Goal: Information Seeking & Learning: Learn about a topic

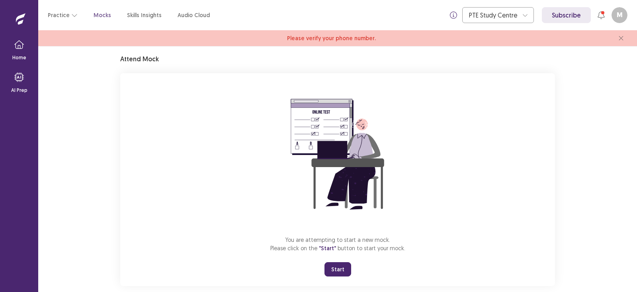
scroll to position [38, 0]
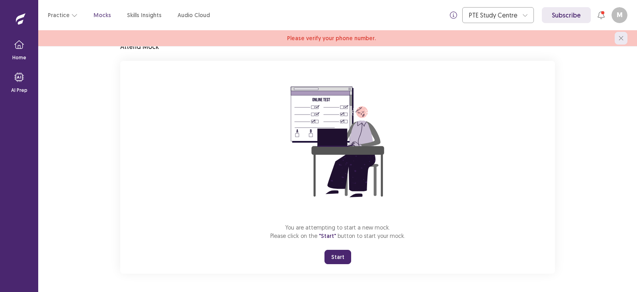
click at [622, 37] on icon "close" at bounding box center [621, 38] width 5 height 5
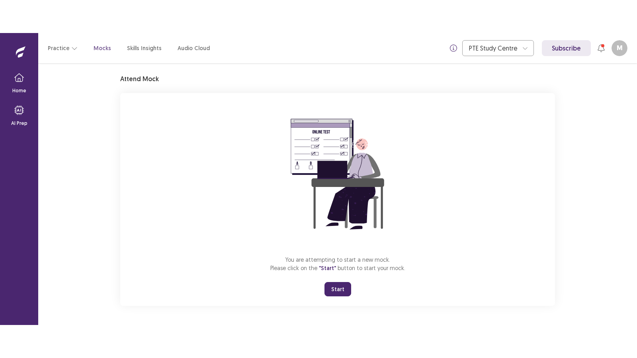
scroll to position [22, 0]
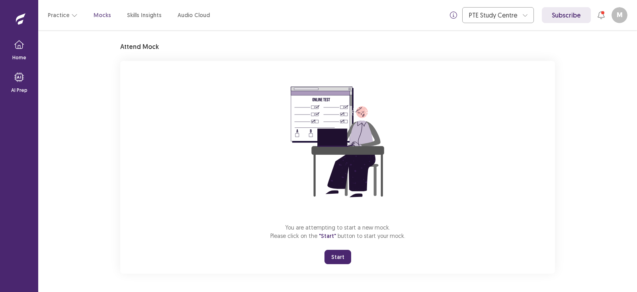
click at [345, 255] on button "Start" at bounding box center [337, 257] width 27 height 14
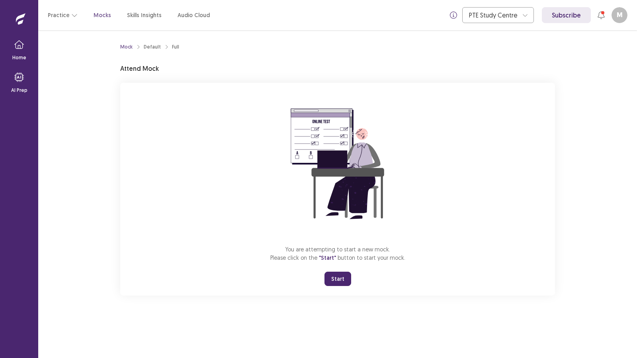
scroll to position [0, 0]
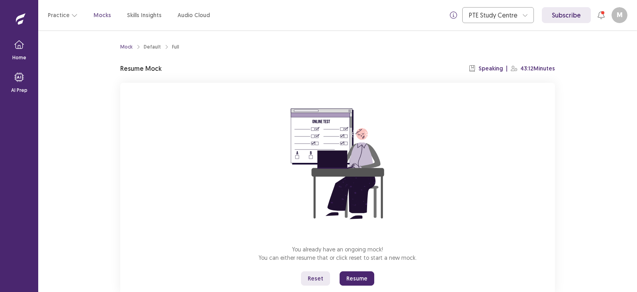
click at [357, 278] on button "Resume" at bounding box center [357, 278] width 35 height 14
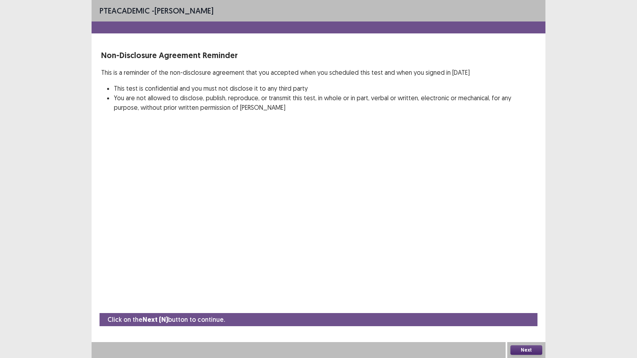
click at [523, 292] on button "Next" at bounding box center [526, 350] width 32 height 10
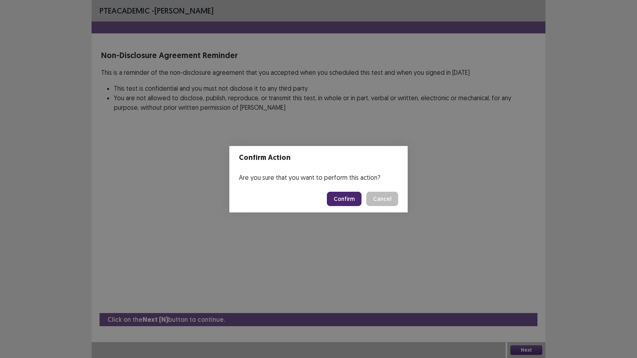
click at [347, 200] on button "Confirm" at bounding box center [344, 199] width 35 height 14
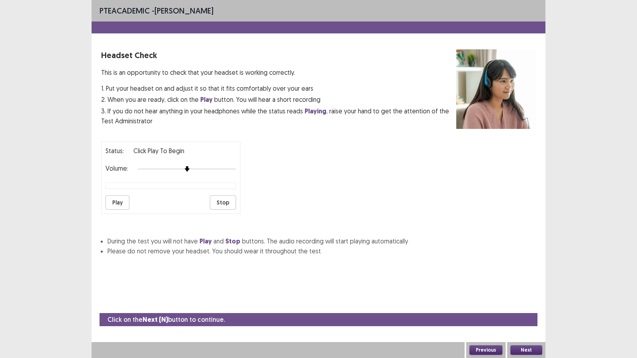
click at [539, 292] on button "Next" at bounding box center [526, 350] width 32 height 10
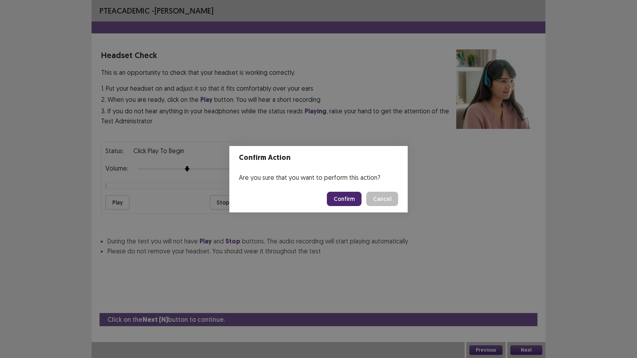
click at [353, 197] on button "Confirm" at bounding box center [344, 199] width 35 height 14
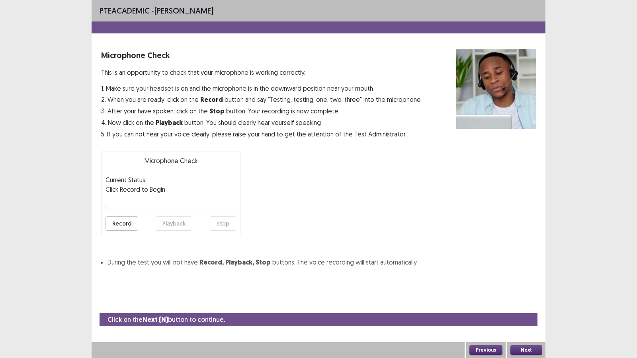
click at [521, 292] on button "Next" at bounding box center [526, 350] width 32 height 10
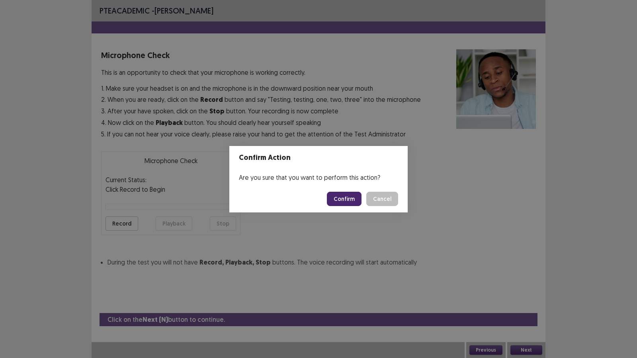
click at [341, 197] on button "Confirm" at bounding box center [344, 199] width 35 height 14
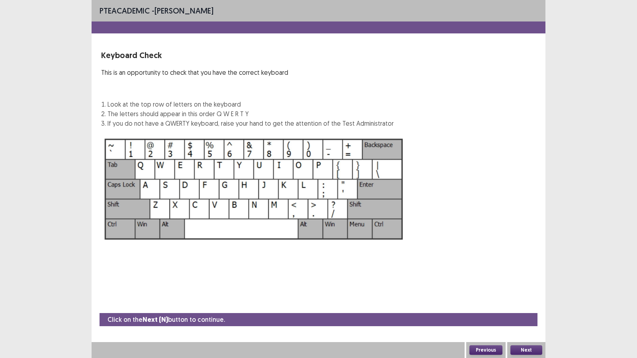
click at [533, 292] on button "Next" at bounding box center [526, 350] width 32 height 10
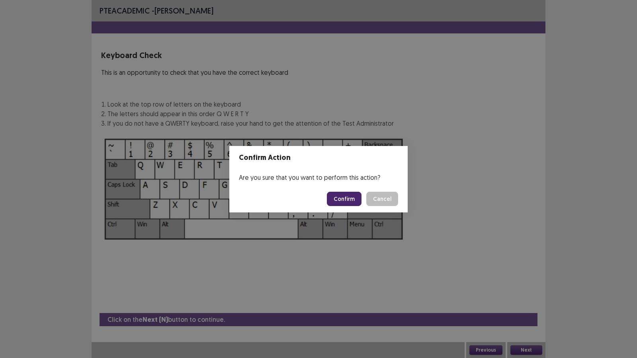
click at [348, 201] on button "Confirm" at bounding box center [344, 199] width 35 height 14
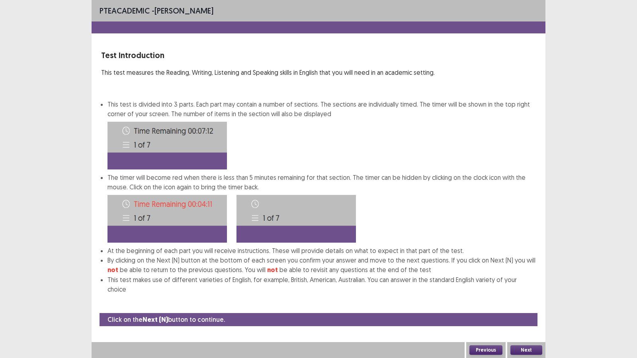
click at [522, 292] on button "Next" at bounding box center [526, 350] width 32 height 10
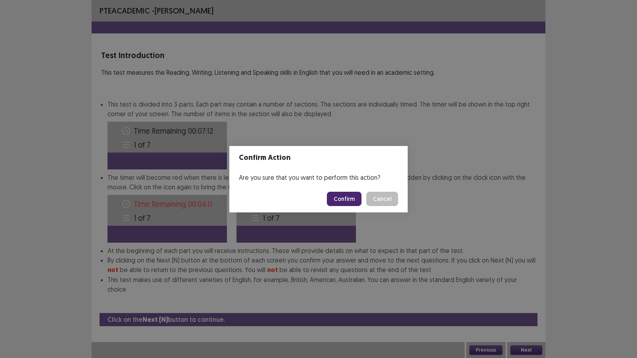
click at [349, 199] on button "Confirm" at bounding box center [344, 199] width 35 height 14
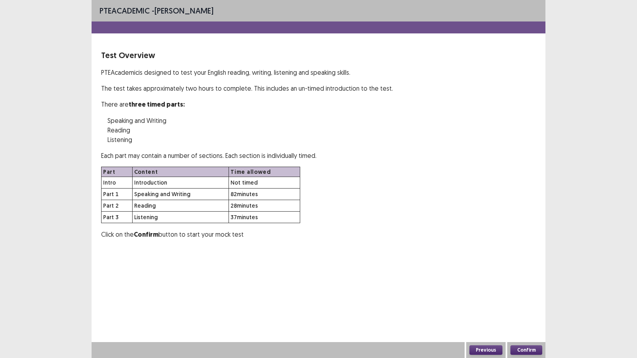
click at [524, 292] on button "Confirm" at bounding box center [526, 350] width 32 height 10
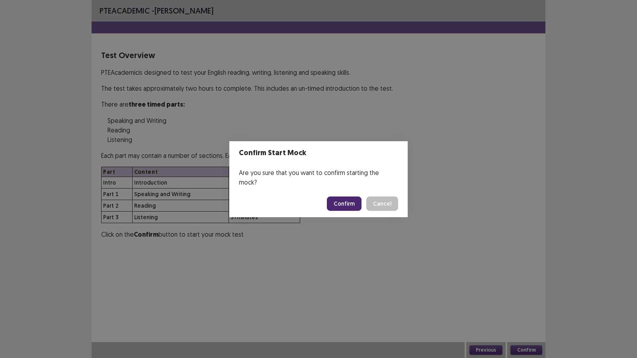
click at [343, 200] on button "Confirm" at bounding box center [344, 204] width 35 height 14
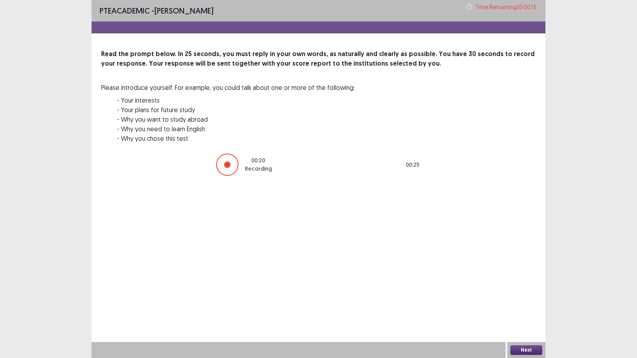
click at [524, 292] on button "Next" at bounding box center [526, 350] width 32 height 10
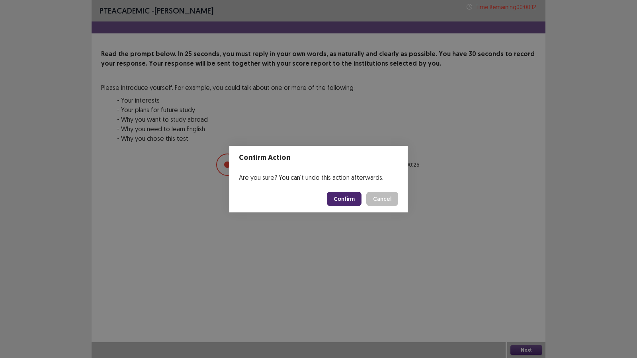
click at [345, 194] on button "Confirm" at bounding box center [344, 199] width 35 height 14
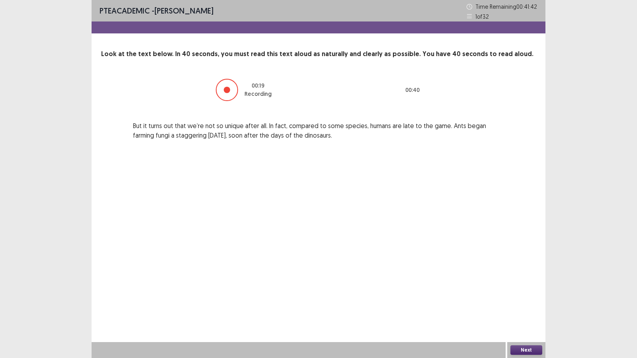
click at [519, 292] on button "Next" at bounding box center [526, 350] width 32 height 10
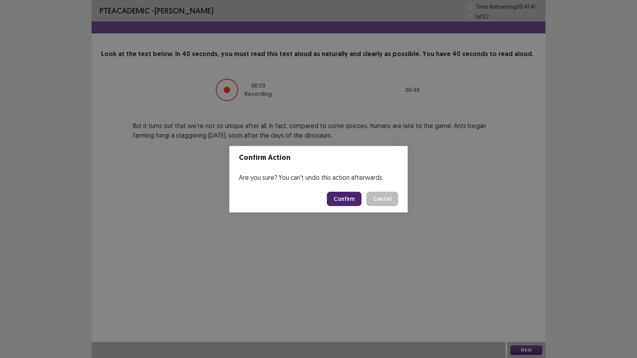
click at [352, 198] on button "Confirm" at bounding box center [344, 199] width 35 height 14
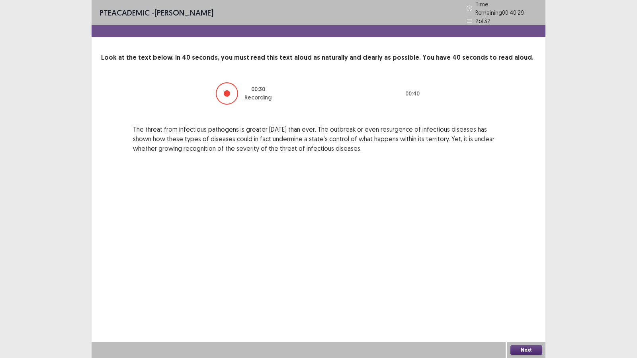
click at [518, 292] on button "Next" at bounding box center [526, 350] width 32 height 10
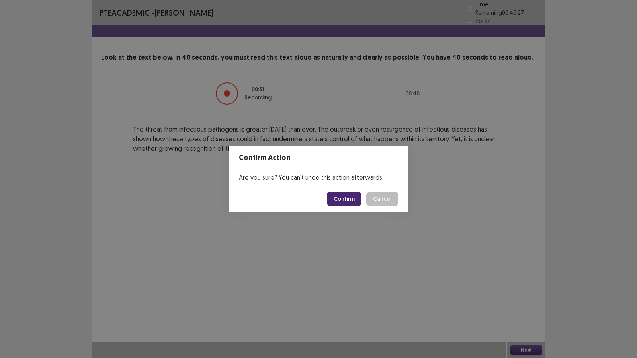
click at [333, 200] on button "Confirm" at bounding box center [344, 199] width 35 height 14
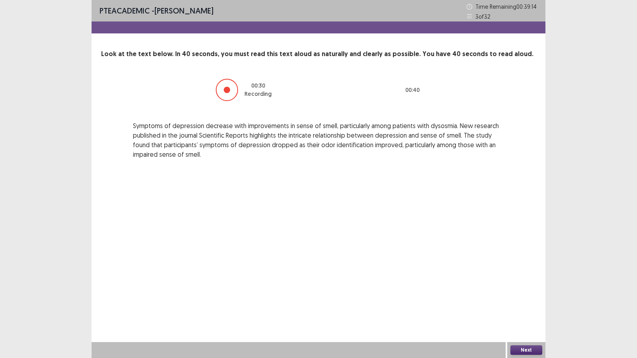
click at [525, 292] on button "Next" at bounding box center [526, 350] width 32 height 10
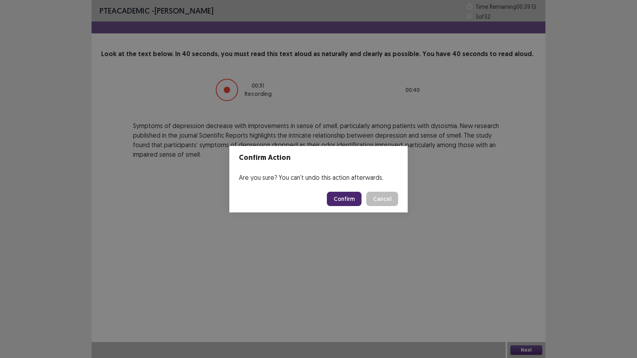
click at [353, 201] on button "Confirm" at bounding box center [344, 199] width 35 height 14
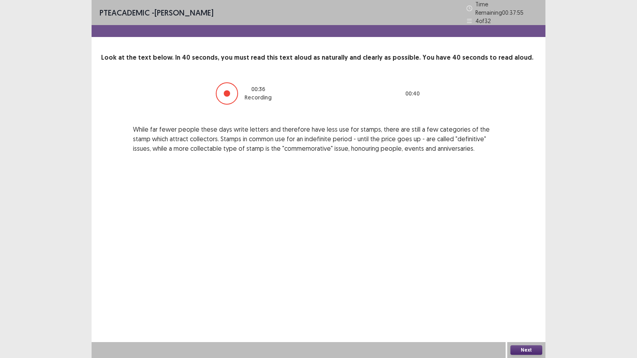
click at [521, 292] on button "Next" at bounding box center [526, 350] width 32 height 10
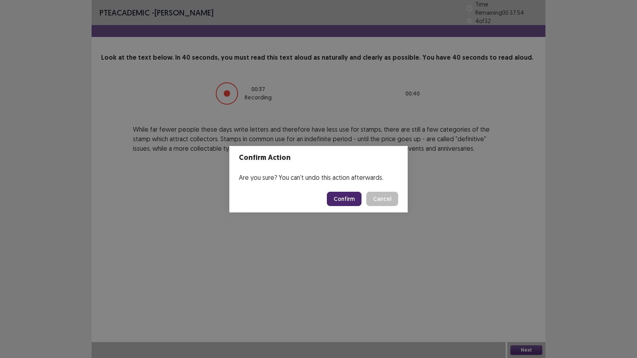
click at [357, 195] on button "Confirm" at bounding box center [344, 199] width 35 height 14
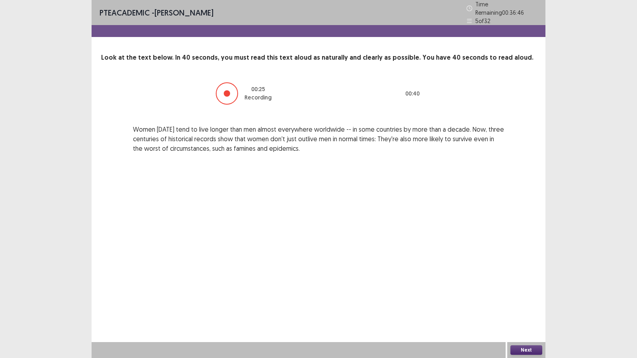
click at [533, 292] on button "Next" at bounding box center [526, 350] width 32 height 10
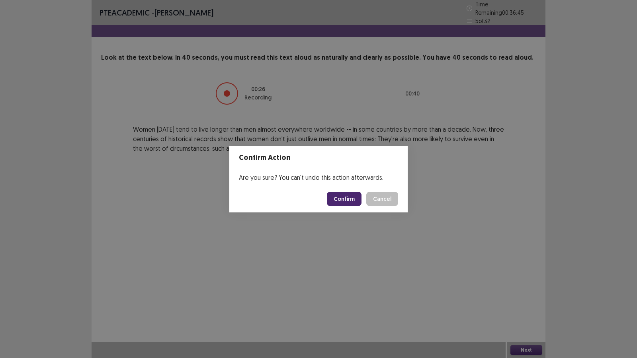
click at [355, 197] on button "Confirm" at bounding box center [344, 199] width 35 height 14
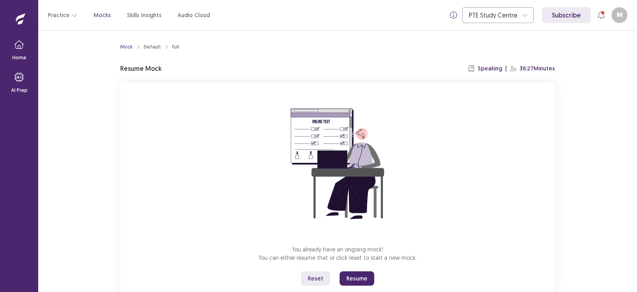
click at [347, 278] on button "Resume" at bounding box center [357, 278] width 35 height 14
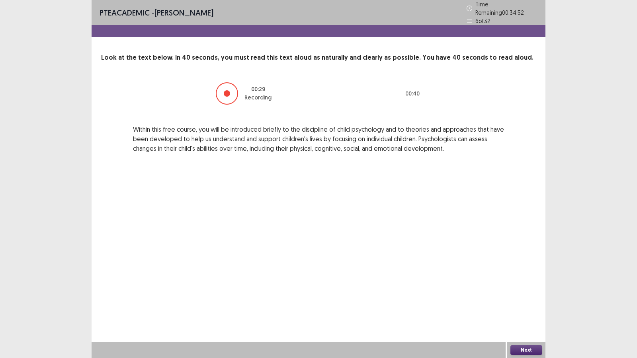
click at [519, 292] on button "Next" at bounding box center [526, 350] width 32 height 10
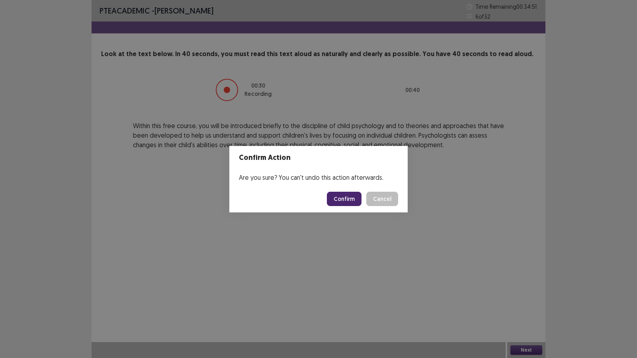
click at [351, 196] on button "Confirm" at bounding box center [344, 199] width 35 height 14
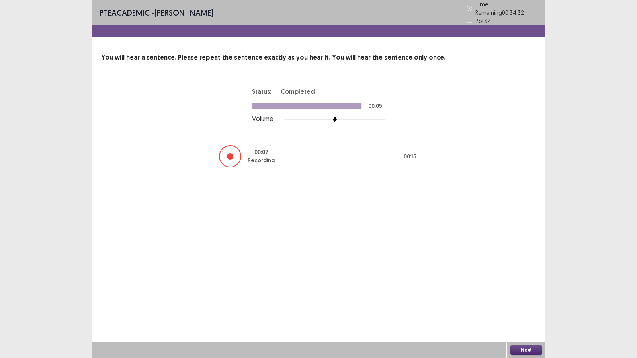
click at [517, 292] on button "Next" at bounding box center [526, 350] width 32 height 10
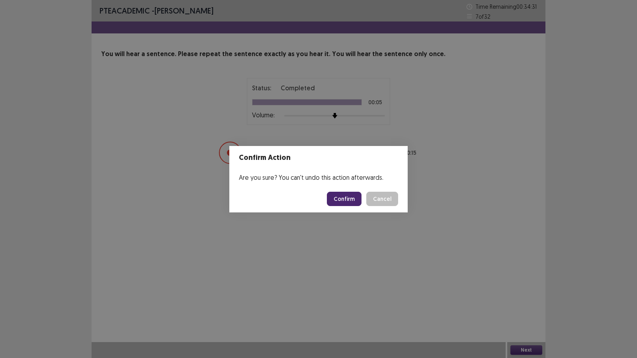
click at [350, 196] on button "Confirm" at bounding box center [344, 199] width 35 height 14
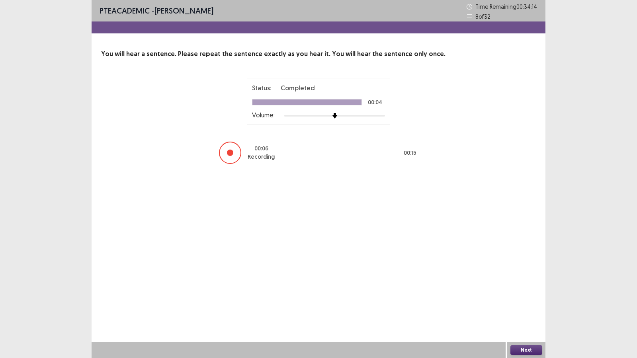
click at [521, 292] on button "Next" at bounding box center [526, 350] width 32 height 10
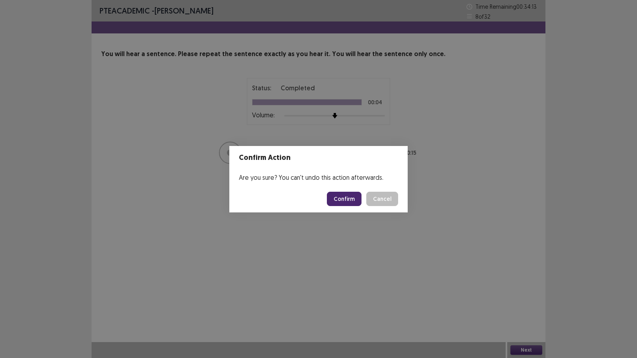
click at [346, 201] on button "Confirm" at bounding box center [344, 199] width 35 height 14
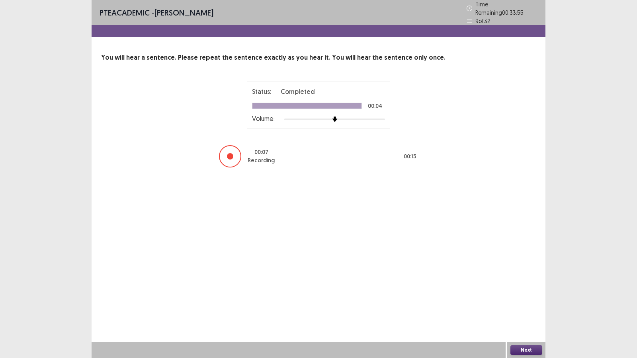
click at [529, 292] on button "Next" at bounding box center [526, 350] width 32 height 10
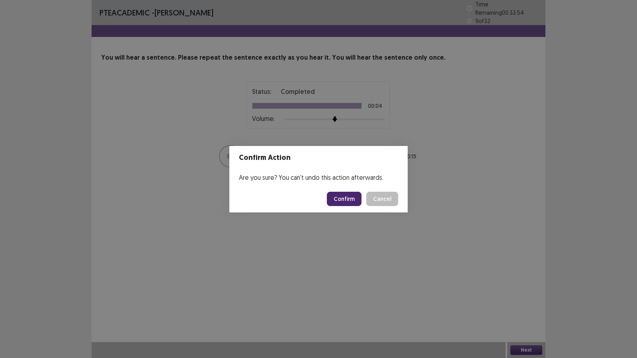
click at [354, 202] on button "Confirm" at bounding box center [344, 199] width 35 height 14
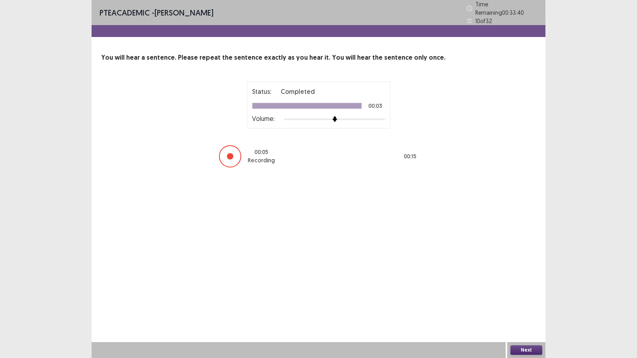
click at [517, 292] on button "Next" at bounding box center [526, 350] width 32 height 10
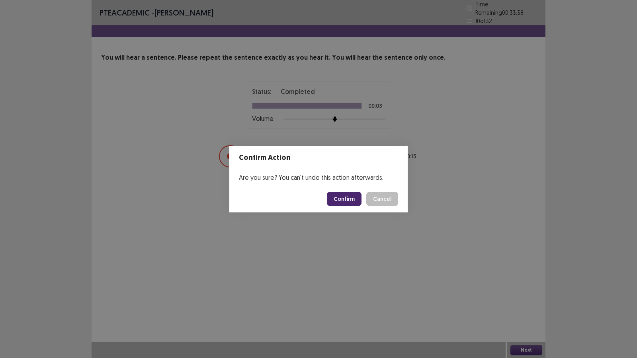
click at [342, 203] on button "Confirm" at bounding box center [344, 199] width 35 height 14
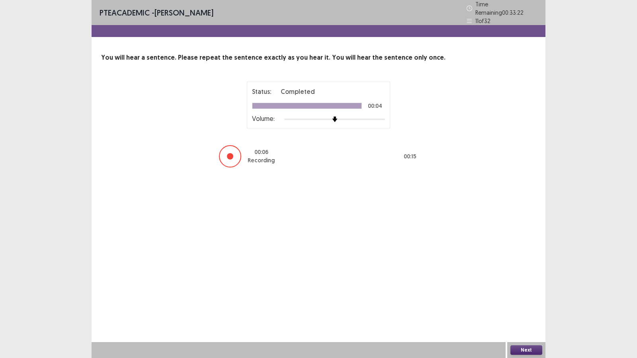
click at [529, 292] on button "Next" at bounding box center [526, 350] width 32 height 10
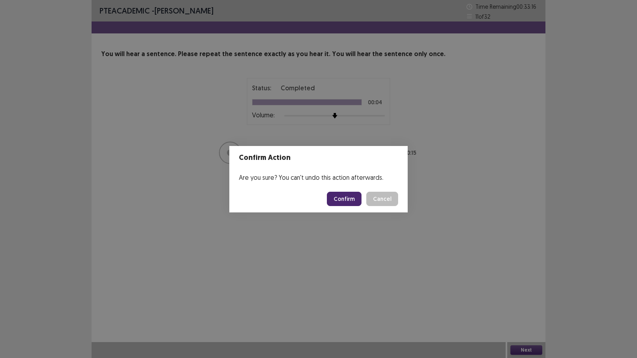
click at [351, 198] on button "Confirm" at bounding box center [344, 199] width 35 height 14
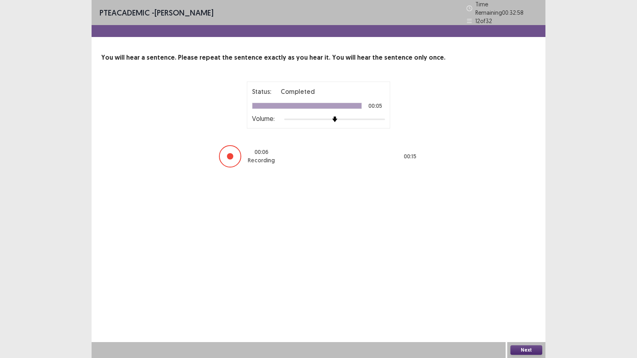
click at [517, 292] on button "Next" at bounding box center [526, 350] width 32 height 10
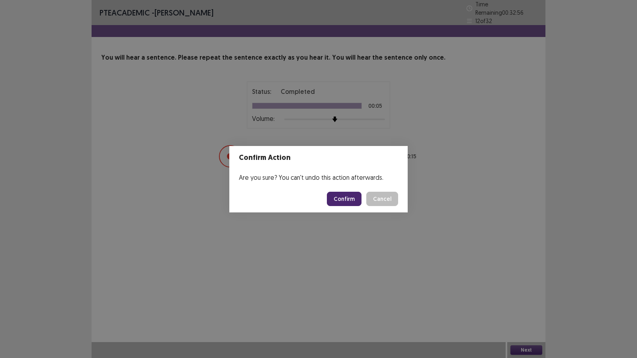
click at [353, 196] on button "Confirm" at bounding box center [344, 199] width 35 height 14
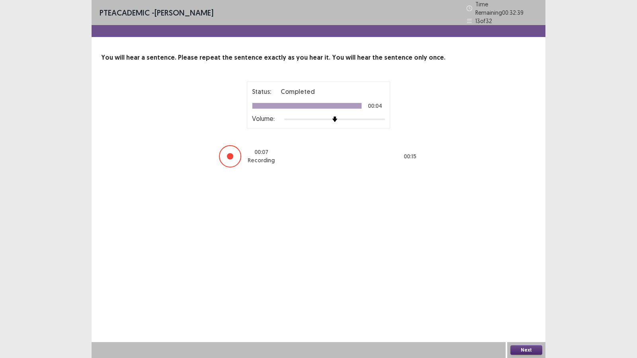
click at [513, 292] on button "Next" at bounding box center [526, 350] width 32 height 10
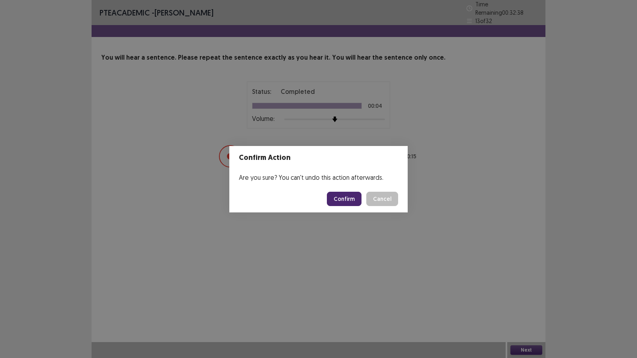
click at [349, 195] on button "Confirm" at bounding box center [344, 199] width 35 height 14
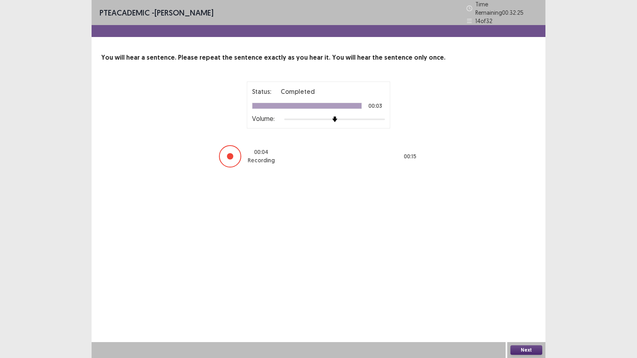
click at [533, 292] on div "Next" at bounding box center [526, 350] width 38 height 16
click at [533, 292] on button "Next" at bounding box center [526, 350] width 32 height 10
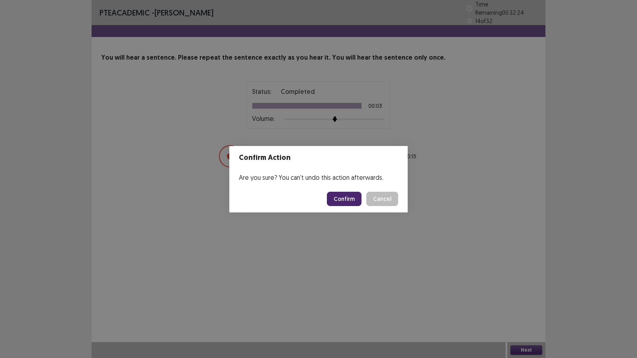
click at [338, 199] on button "Confirm" at bounding box center [344, 199] width 35 height 14
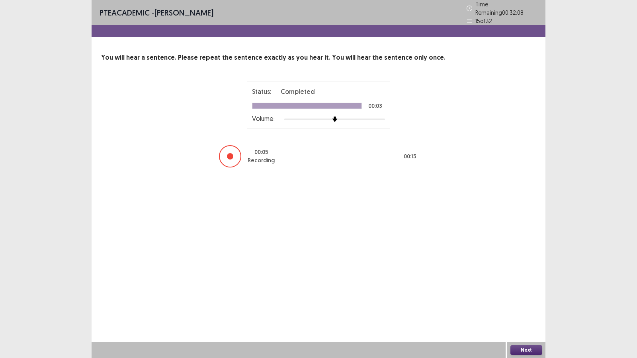
click at [524, 292] on button "Next" at bounding box center [526, 350] width 32 height 10
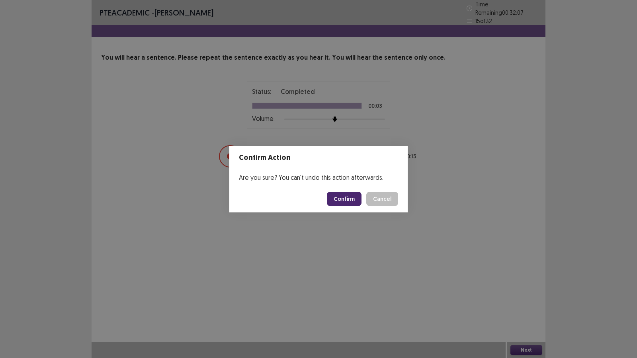
click at [340, 195] on button "Confirm" at bounding box center [344, 199] width 35 height 14
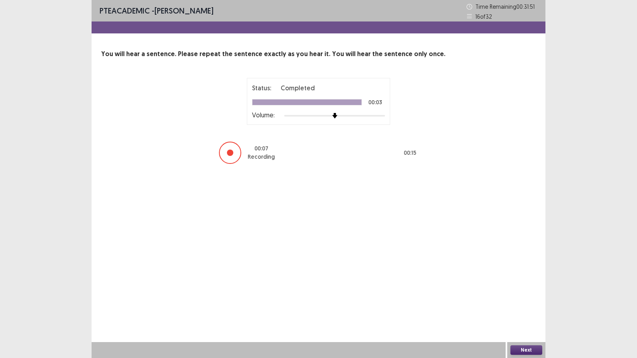
click at [523, 292] on button "Next" at bounding box center [526, 350] width 32 height 10
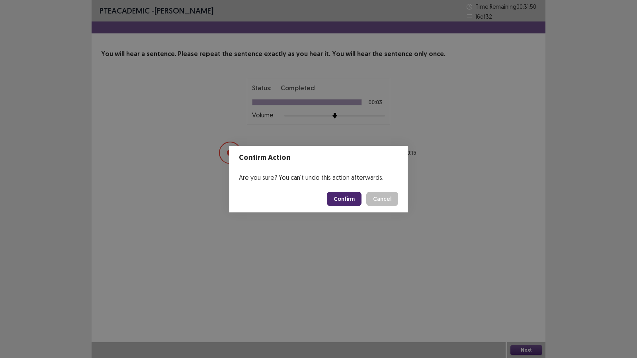
click at [348, 204] on button "Confirm" at bounding box center [344, 199] width 35 height 14
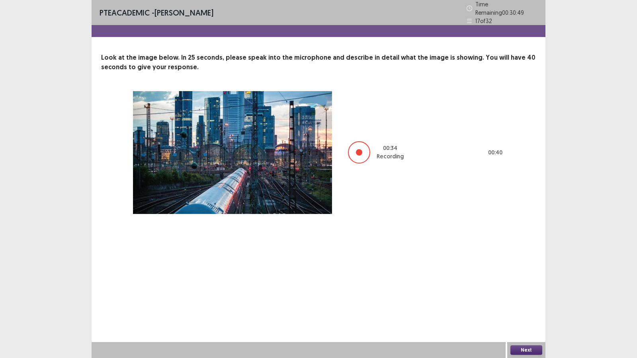
click at [515, 292] on button "Next" at bounding box center [526, 350] width 32 height 10
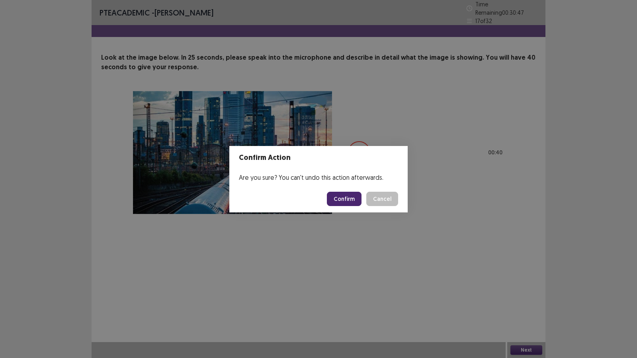
click at [350, 198] on button "Confirm" at bounding box center [344, 199] width 35 height 14
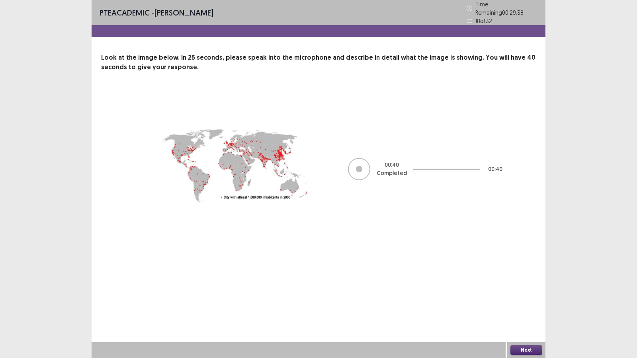
click at [517, 292] on button "Next" at bounding box center [526, 350] width 32 height 10
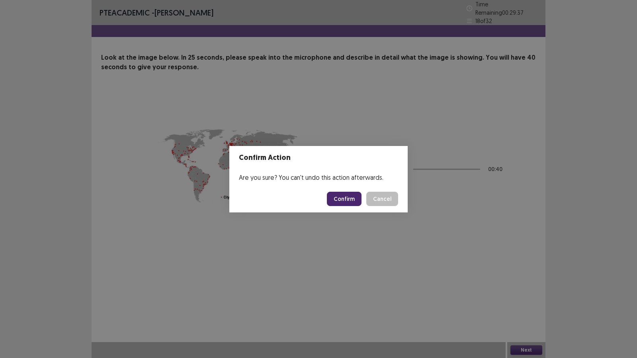
click at [353, 200] on button "Confirm" at bounding box center [344, 199] width 35 height 14
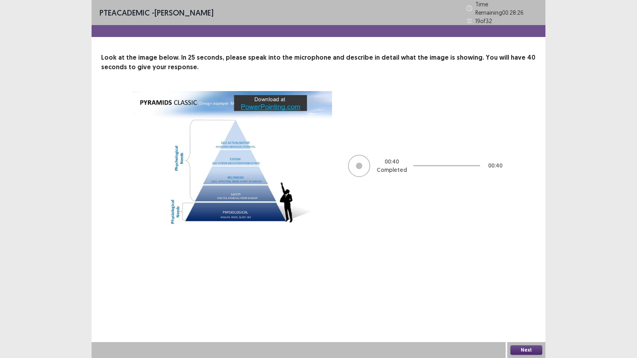
click at [527, 292] on button "Next" at bounding box center [526, 350] width 32 height 10
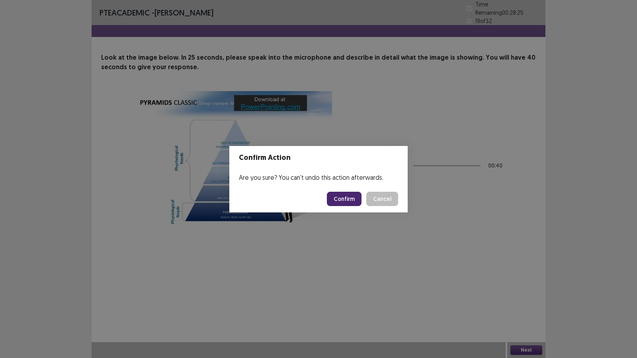
click at [342, 199] on button "Confirm" at bounding box center [344, 199] width 35 height 14
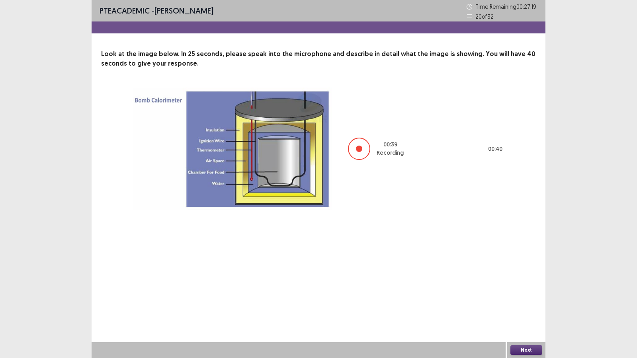
click at [517, 292] on button "Next" at bounding box center [526, 350] width 32 height 10
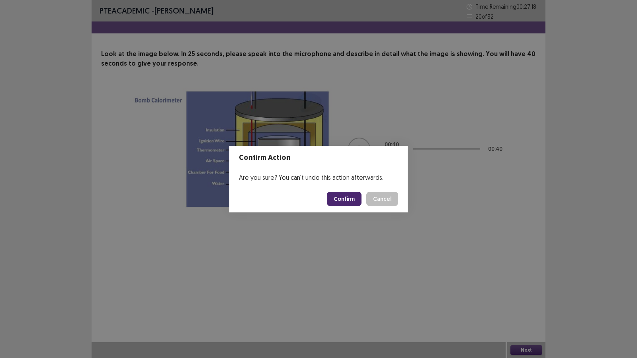
click at [353, 198] on button "Confirm" at bounding box center [344, 199] width 35 height 14
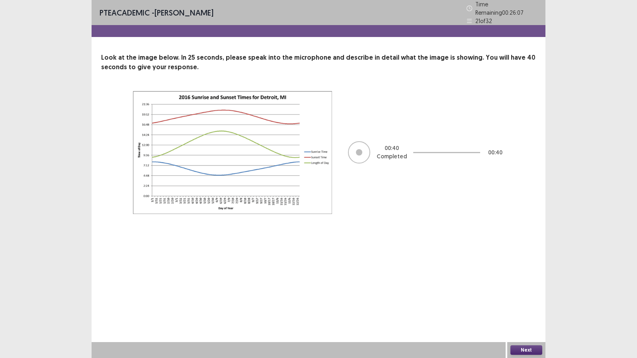
click at [529, 292] on button "Next" at bounding box center [526, 350] width 32 height 10
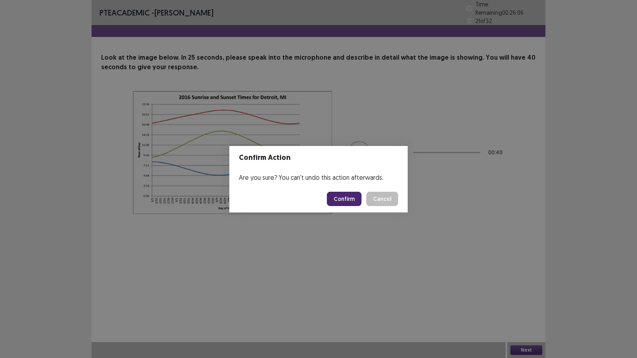
click at [347, 201] on button "Confirm" at bounding box center [344, 199] width 35 height 14
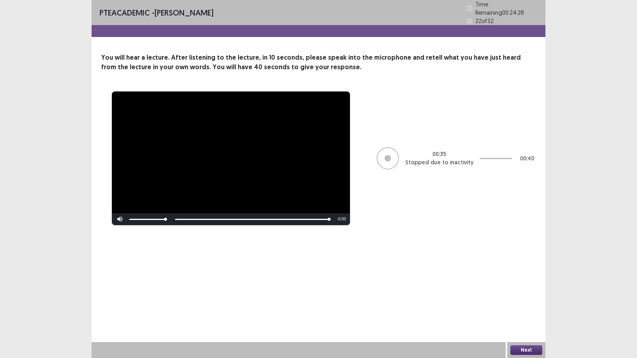
click at [528, 292] on button "Next" at bounding box center [526, 350] width 32 height 10
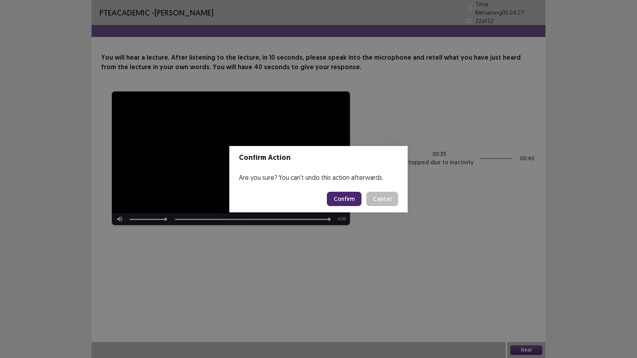
click at [344, 200] on button "Confirm" at bounding box center [344, 199] width 35 height 14
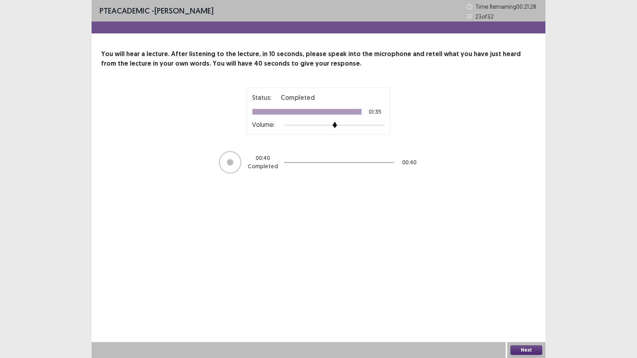
click at [527, 292] on div "Next" at bounding box center [526, 350] width 38 height 16
click at [529, 292] on button "Next" at bounding box center [526, 350] width 32 height 10
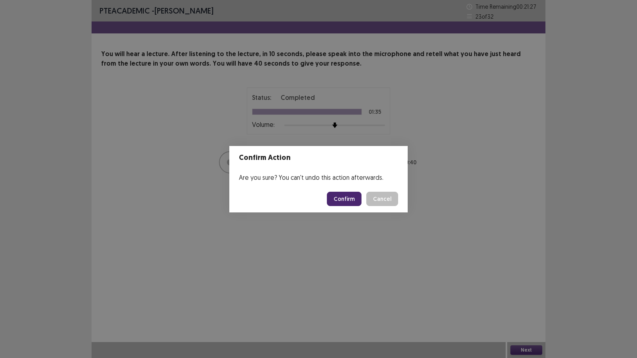
click at [340, 201] on button "Confirm" at bounding box center [344, 199] width 35 height 14
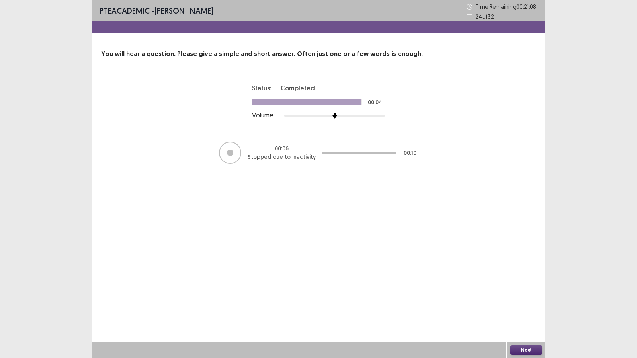
click at [530, 292] on button "Next" at bounding box center [526, 350] width 32 height 10
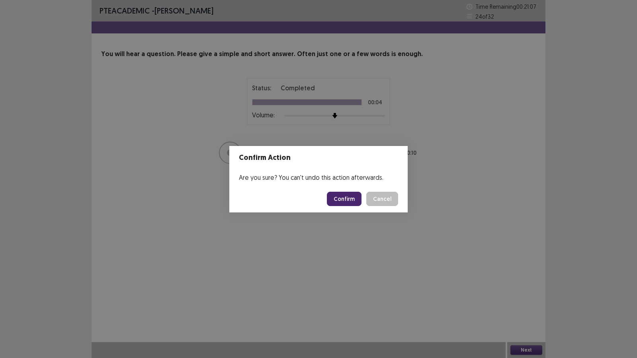
drag, startPoint x: 353, startPoint y: 200, endPoint x: 353, endPoint y: 205, distance: 5.2
click at [353, 205] on button "Confirm" at bounding box center [344, 199] width 35 height 14
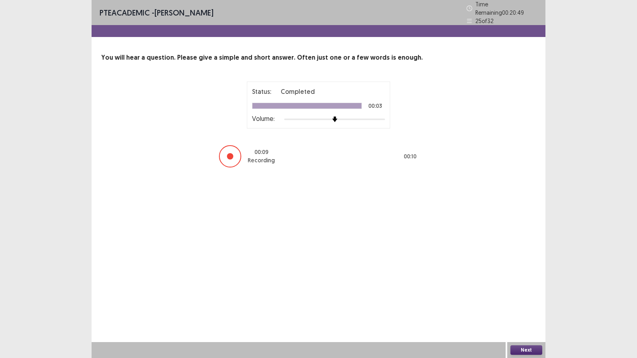
drag, startPoint x: 517, startPoint y: 350, endPoint x: 515, endPoint y: 346, distance: 4.5
click at [515, 292] on button "Next" at bounding box center [526, 350] width 32 height 10
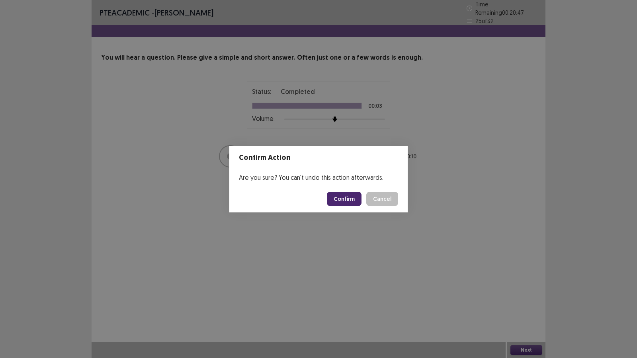
click at [341, 203] on button "Confirm" at bounding box center [344, 199] width 35 height 14
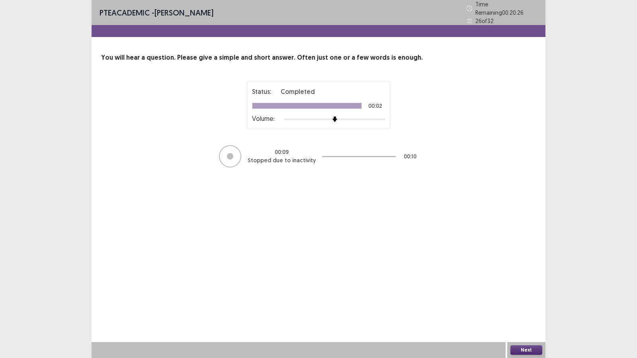
click at [522, 292] on button "Next" at bounding box center [526, 350] width 32 height 10
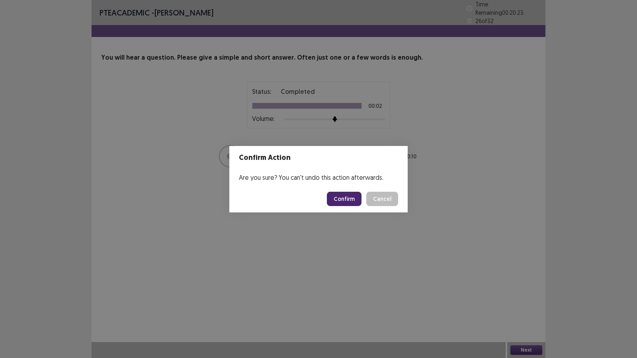
click at [348, 197] on button "Confirm" at bounding box center [344, 199] width 35 height 14
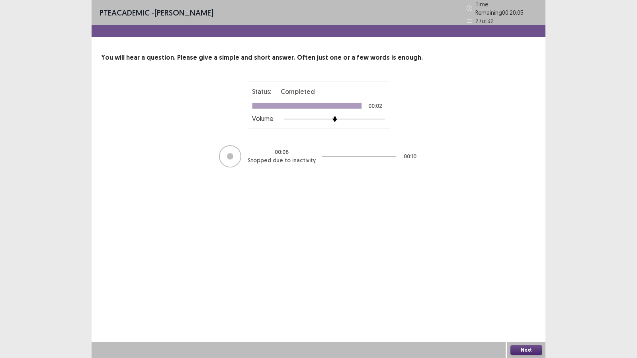
click at [518, 292] on button "Next" at bounding box center [526, 350] width 32 height 10
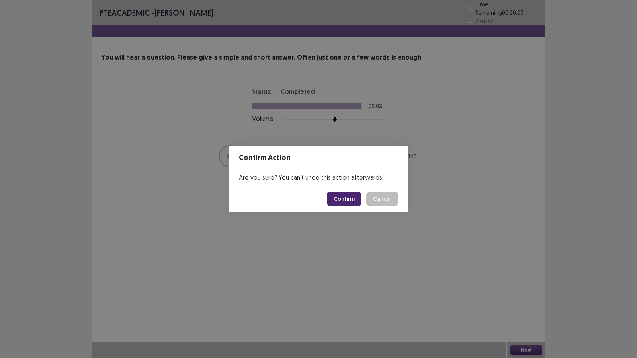
click at [340, 202] on button "Confirm" at bounding box center [344, 199] width 35 height 14
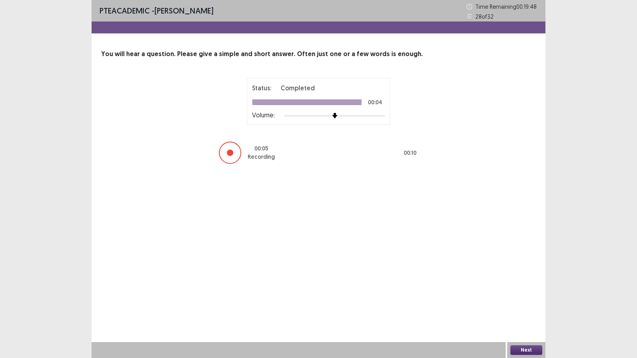
click at [513, 292] on button "Next" at bounding box center [526, 350] width 32 height 10
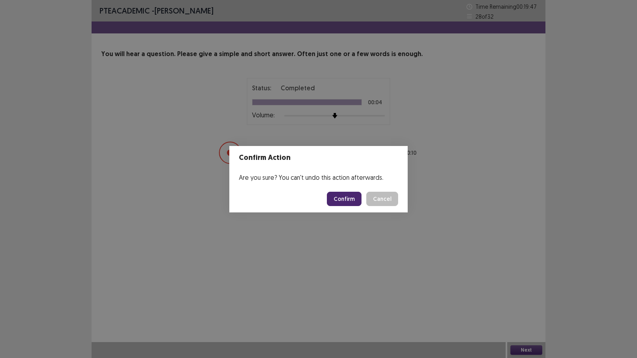
click at [350, 198] on button "Confirm" at bounding box center [344, 199] width 35 height 14
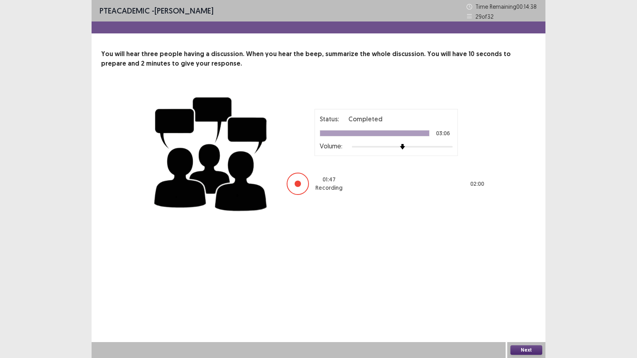
click at [522, 292] on button "Next" at bounding box center [526, 350] width 32 height 10
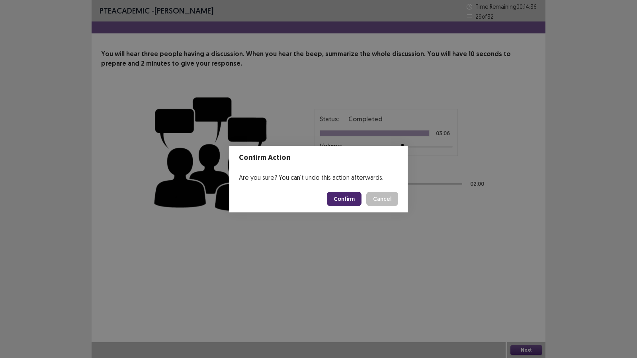
click at [347, 200] on button "Confirm" at bounding box center [344, 199] width 35 height 14
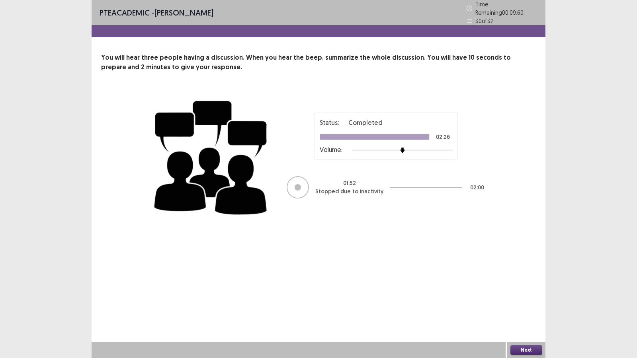
click at [530, 292] on button "Next" at bounding box center [526, 350] width 32 height 10
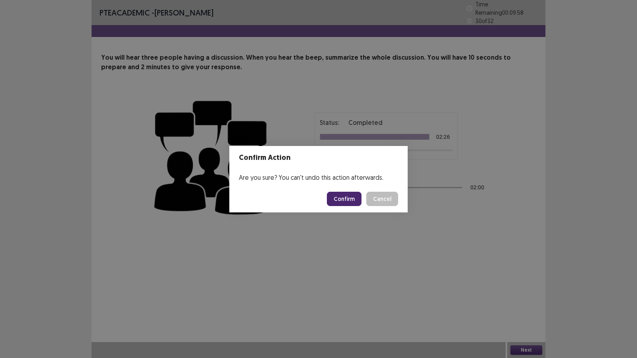
click at [344, 203] on button "Confirm" at bounding box center [344, 199] width 35 height 14
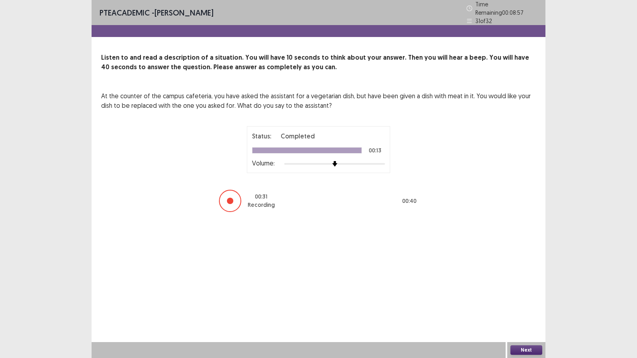
click at [519, 292] on button "Next" at bounding box center [526, 350] width 32 height 10
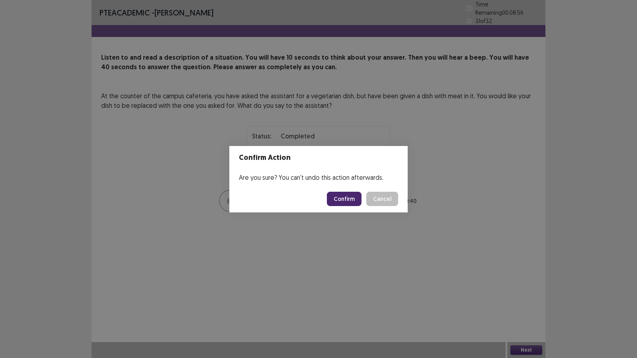
click at [350, 200] on button "Confirm" at bounding box center [344, 199] width 35 height 14
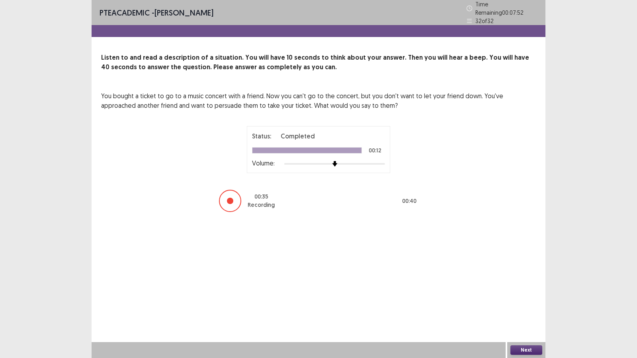
click at [525, 292] on button "Next" at bounding box center [526, 350] width 32 height 10
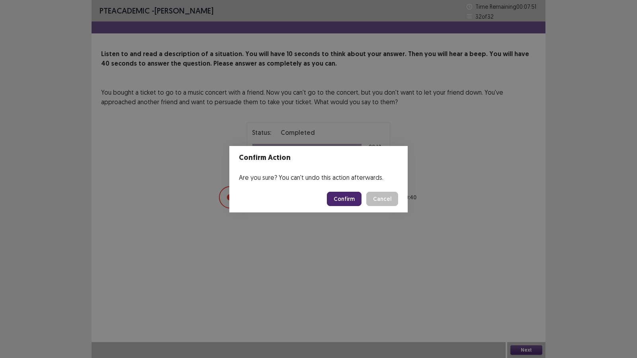
click at [357, 196] on button "Confirm" at bounding box center [344, 199] width 35 height 14
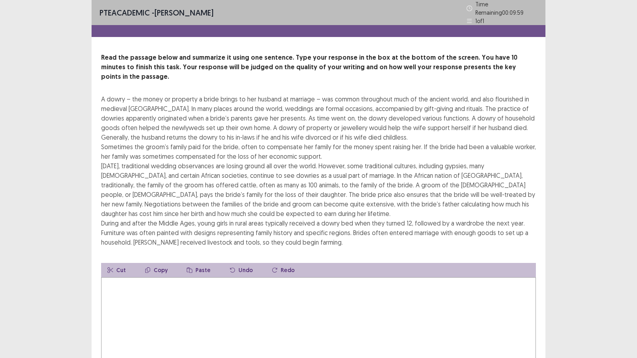
click at [340, 292] on textarea at bounding box center [318, 321] width 435 height 88
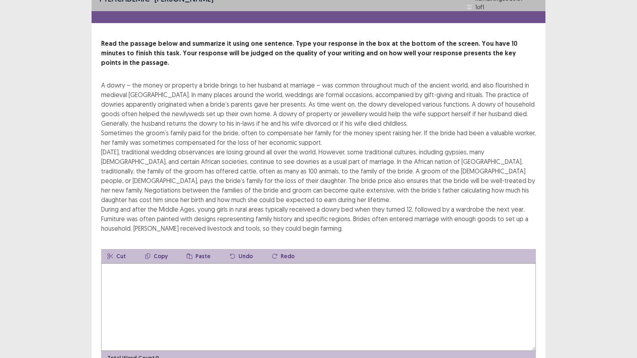
scroll to position [15, 0]
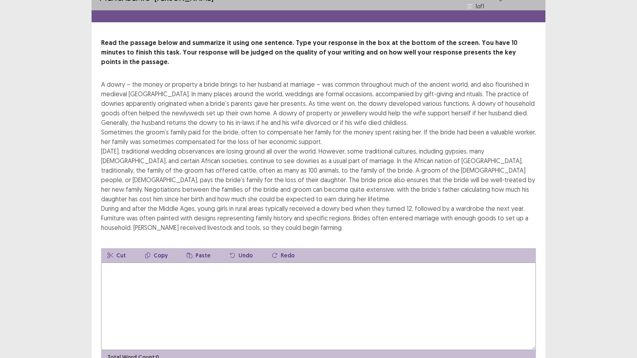
click at [379, 271] on textarea at bounding box center [318, 307] width 435 height 88
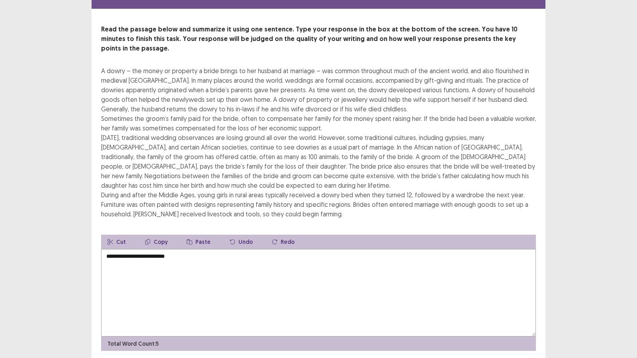
scroll to position [25, 0]
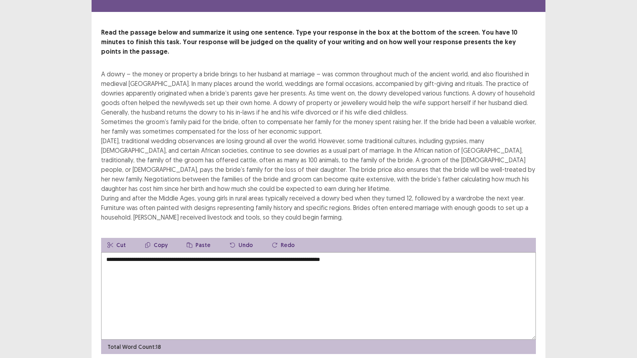
click at [256, 252] on textarea "**********" at bounding box center [318, 296] width 435 height 88
click at [0, 178] on div "PTE academic - [PERSON_NAME] Time Remaining 00 : 07 : 52 1 of 1 Read the passag…" at bounding box center [318, 182] width 637 height 414
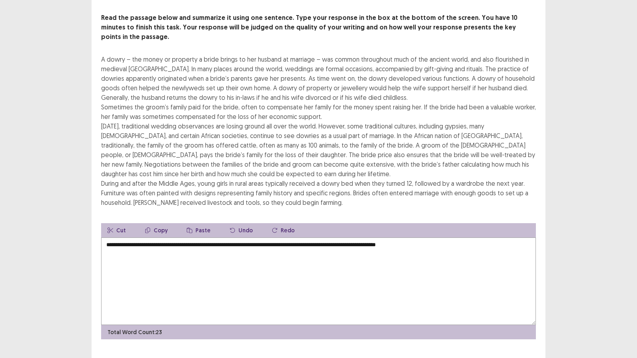
scroll to position [43, 0]
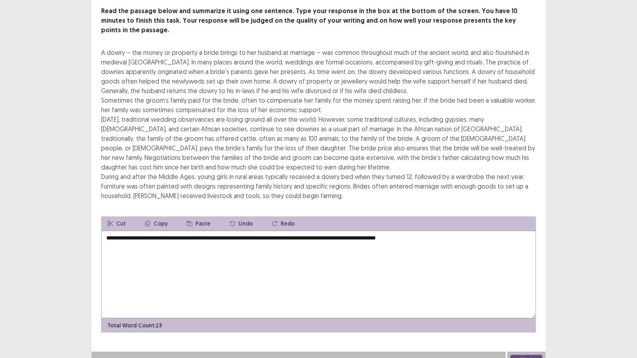
click at [326, 231] on textarea "**********" at bounding box center [318, 275] width 435 height 88
click at [183, 236] on textarea "**********" at bounding box center [318, 275] width 435 height 88
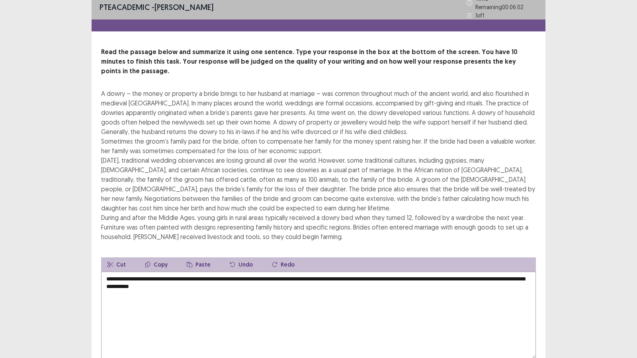
scroll to position [6, 0]
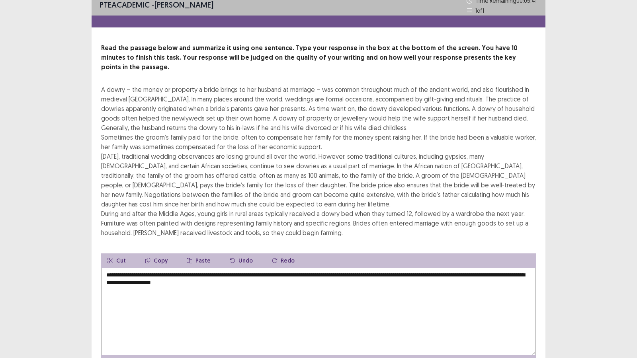
click at [263, 275] on textarea "**********" at bounding box center [318, 312] width 435 height 88
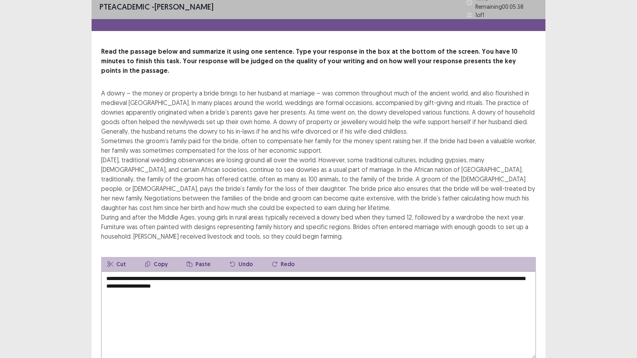
click at [280, 274] on textarea "**********" at bounding box center [318, 315] width 435 height 88
click at [389, 272] on textarea "**********" at bounding box center [318, 315] width 435 height 88
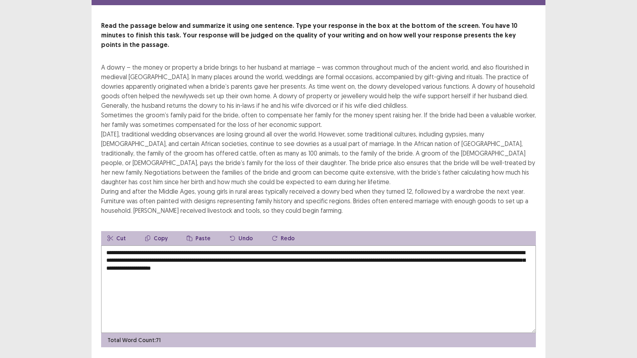
scroll to position [43, 0]
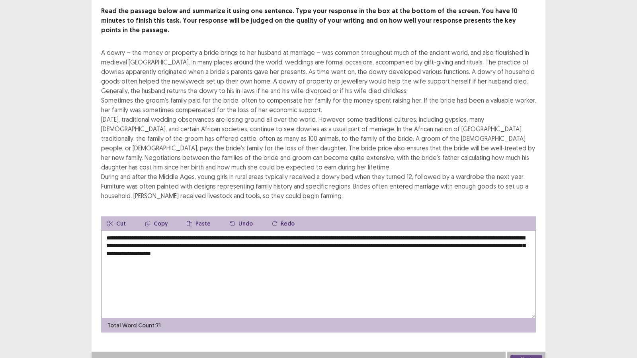
drag, startPoint x: 273, startPoint y: 246, endPoint x: 263, endPoint y: 248, distance: 10.5
click at [263, 248] on textarea "**********" at bounding box center [318, 275] width 435 height 88
click at [292, 256] on textarea "**********" at bounding box center [318, 275] width 435 height 88
click at [190, 231] on textarea "**********" at bounding box center [318, 275] width 435 height 88
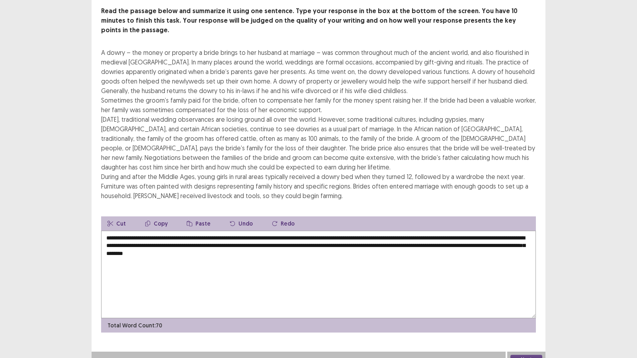
click at [171, 231] on textarea "**********" at bounding box center [318, 275] width 435 height 88
click at [399, 231] on textarea "**********" at bounding box center [318, 275] width 435 height 88
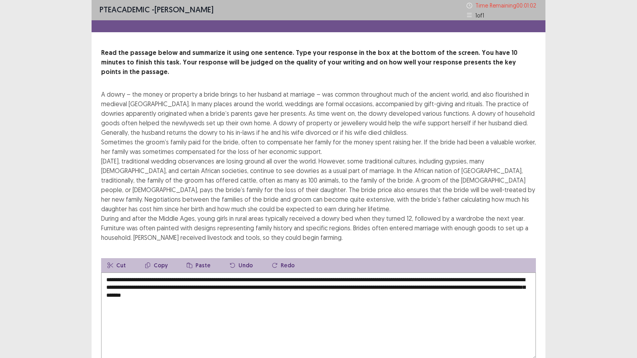
scroll to position [2, 0]
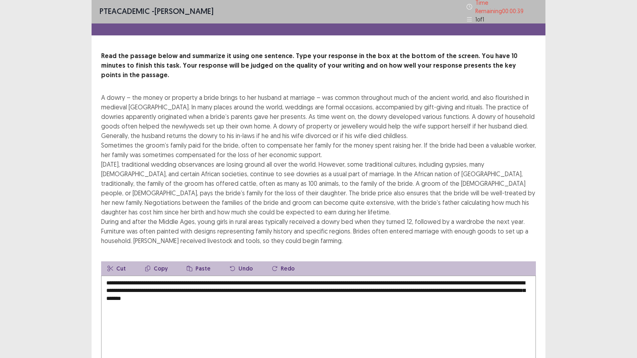
click at [106, 288] on textarea "**********" at bounding box center [318, 320] width 435 height 88
click at [132, 287] on textarea "**********" at bounding box center [318, 320] width 435 height 88
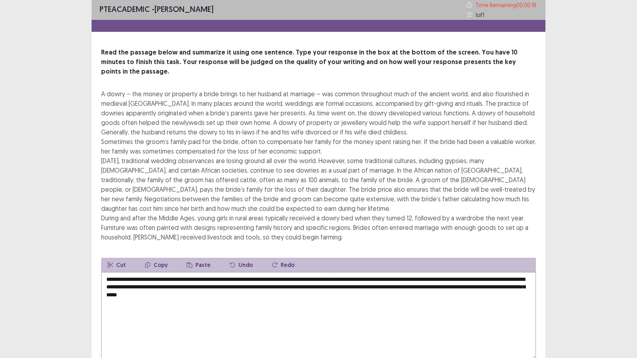
click at [178, 286] on textarea "**********" at bounding box center [318, 316] width 435 height 88
click at [325, 292] on textarea "**********" at bounding box center [318, 316] width 435 height 88
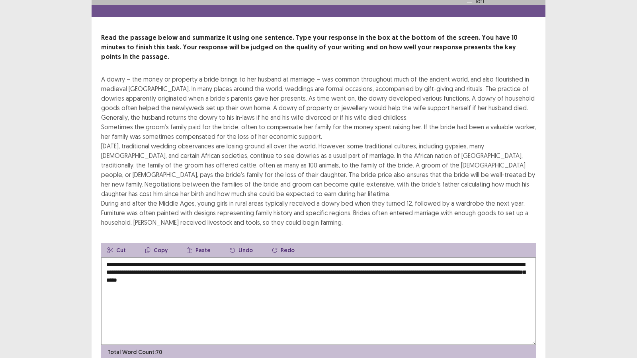
scroll to position [24, 0]
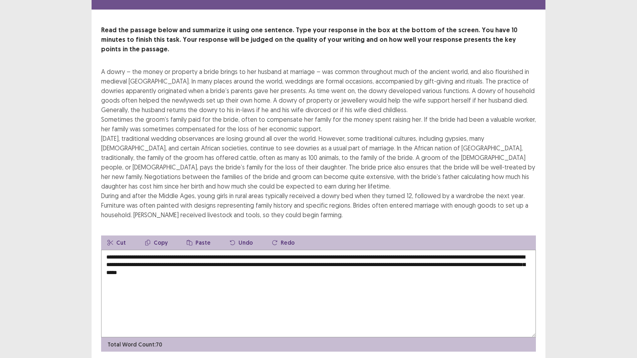
type textarea "**********"
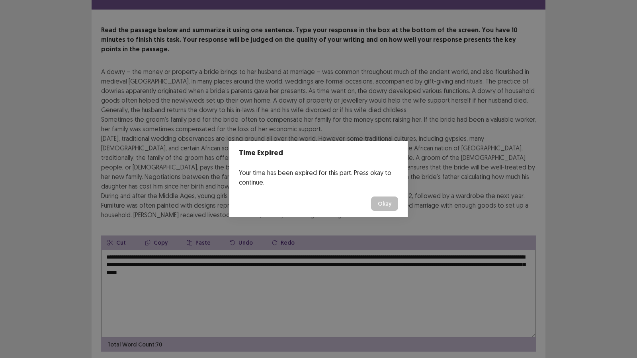
click at [385, 202] on button "Okay" at bounding box center [384, 204] width 27 height 14
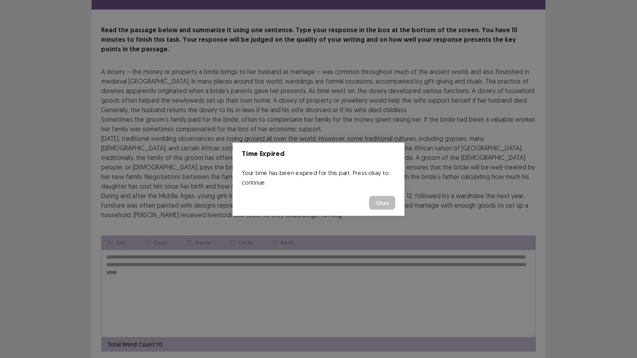
scroll to position [43, 0]
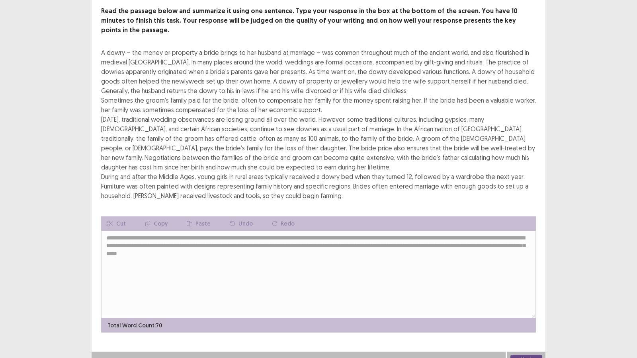
click at [519, 292] on button "Next" at bounding box center [526, 360] width 32 height 10
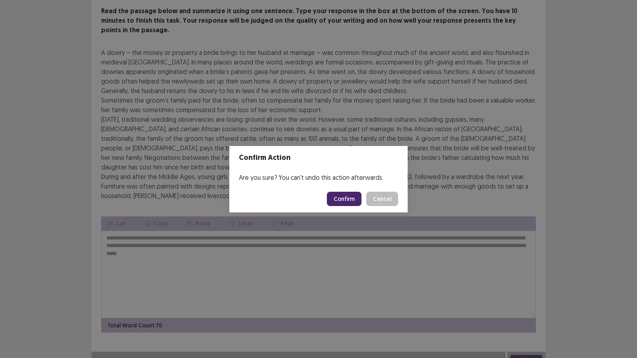
click at [349, 199] on button "Confirm" at bounding box center [344, 199] width 35 height 14
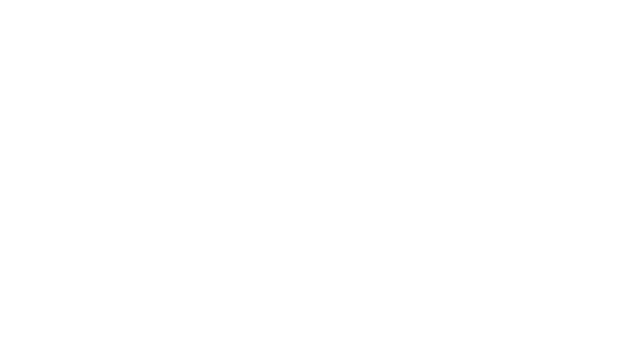
scroll to position [0, 0]
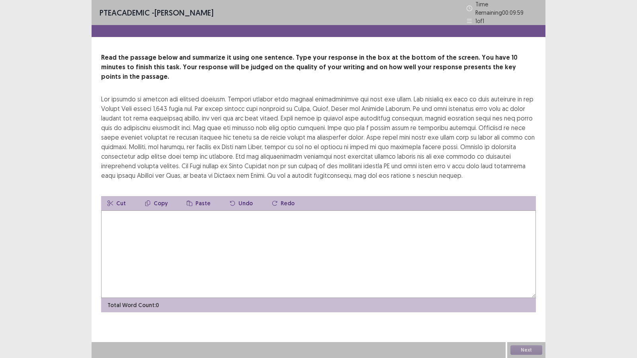
click at [314, 240] on textarea at bounding box center [318, 255] width 435 height 88
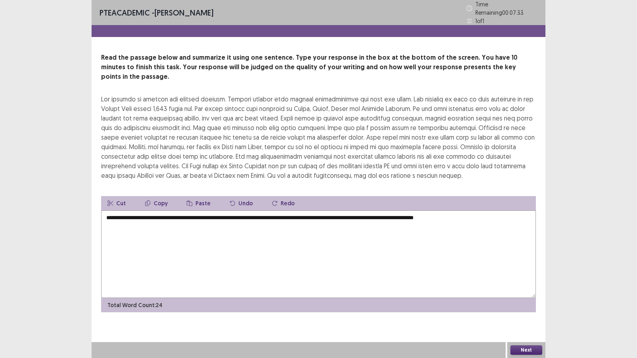
click at [437, 211] on textarea "**********" at bounding box center [318, 255] width 435 height 88
click at [440, 211] on textarea "**********" at bounding box center [318, 255] width 435 height 88
click at [498, 211] on textarea "**********" at bounding box center [318, 255] width 435 height 88
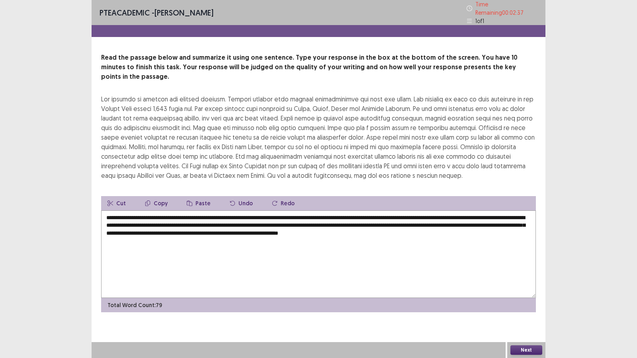
drag, startPoint x: 184, startPoint y: 205, endPoint x: 163, endPoint y: 206, distance: 21.1
click at [162, 211] on textarea "**********" at bounding box center [318, 255] width 435 height 88
click at [167, 211] on textarea "**********" at bounding box center [318, 255] width 435 height 88
drag, startPoint x: 167, startPoint y: 205, endPoint x: 185, endPoint y: 205, distance: 17.9
click at [185, 211] on textarea "**********" at bounding box center [318, 255] width 435 height 88
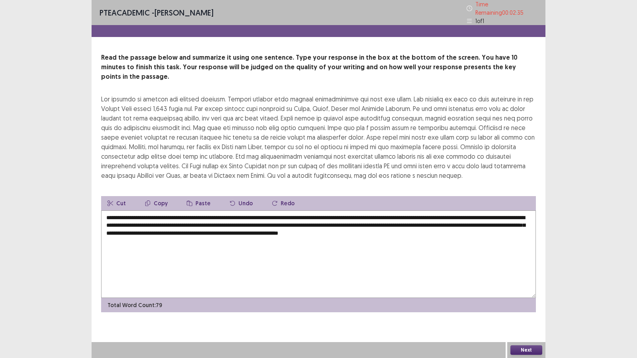
click at [185, 211] on textarea "**********" at bounding box center [318, 255] width 435 height 88
drag, startPoint x: 185, startPoint y: 205, endPoint x: 180, endPoint y: 206, distance: 5.2
click at [180, 211] on textarea "**********" at bounding box center [318, 255] width 435 height 88
click at [126, 233] on textarea "**********" at bounding box center [318, 255] width 435 height 88
click at [144, 242] on textarea "**********" at bounding box center [318, 255] width 435 height 88
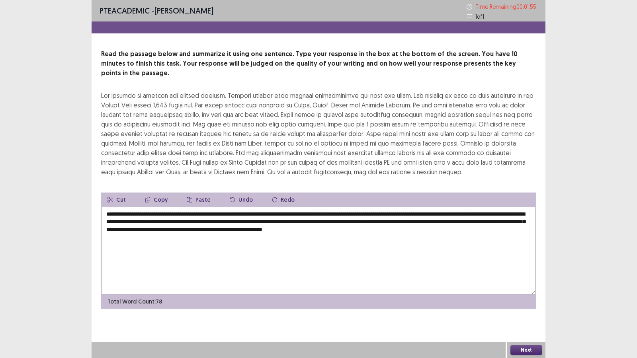
click at [127, 214] on textarea "**********" at bounding box center [318, 251] width 435 height 88
drag, startPoint x: 287, startPoint y: 212, endPoint x: 276, endPoint y: 210, distance: 11.3
click at [276, 210] on textarea "**********" at bounding box center [318, 251] width 435 height 88
drag, startPoint x: 372, startPoint y: 211, endPoint x: 338, endPoint y: 213, distance: 34.7
click at [338, 213] on textarea "**********" at bounding box center [318, 251] width 435 height 88
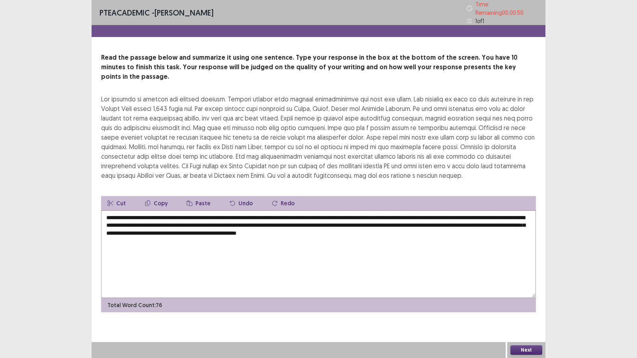
drag, startPoint x: 262, startPoint y: 220, endPoint x: 254, endPoint y: 222, distance: 8.1
click at [254, 222] on textarea "**********" at bounding box center [318, 255] width 435 height 88
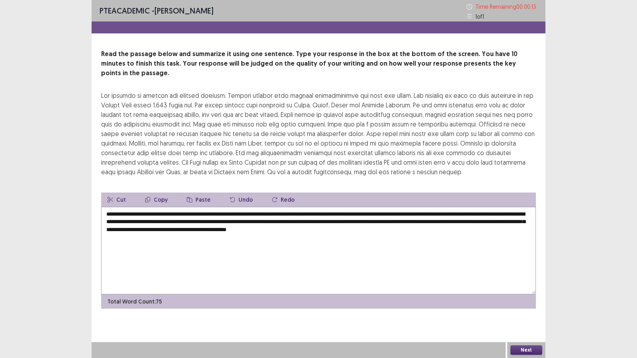
drag, startPoint x: 463, startPoint y: 230, endPoint x: 468, endPoint y: 231, distance: 5.6
click at [464, 230] on textarea "**********" at bounding box center [318, 251] width 435 height 88
type textarea "**********"
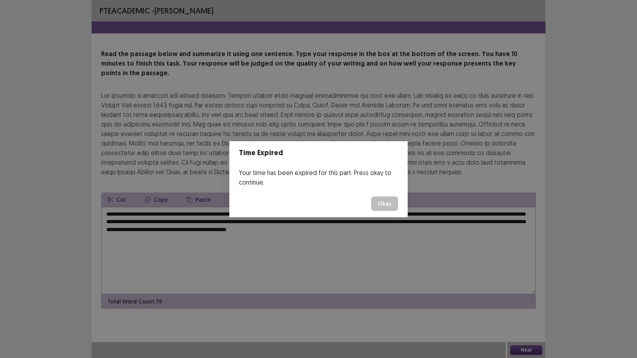
click at [382, 203] on button "Okay" at bounding box center [384, 204] width 27 height 14
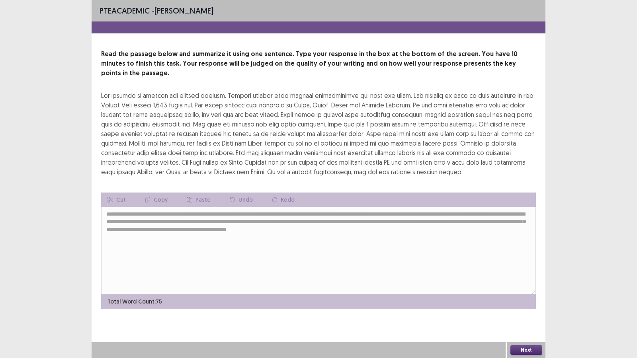
click at [521, 292] on button "Next" at bounding box center [526, 350] width 32 height 10
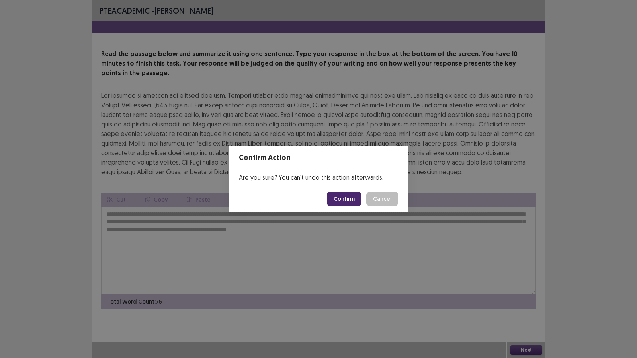
click at [347, 200] on button "Confirm" at bounding box center [344, 199] width 35 height 14
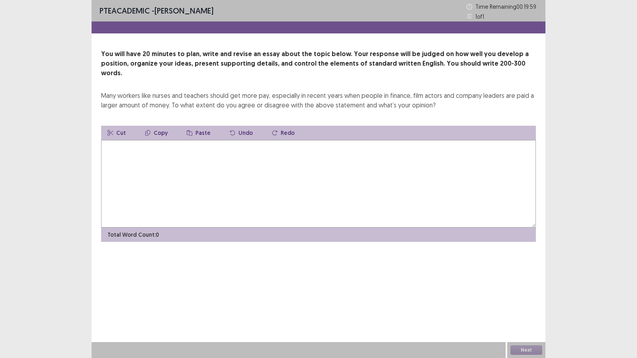
click at [328, 182] on textarea at bounding box center [318, 184] width 435 height 88
click at [276, 172] on textarea at bounding box center [318, 184] width 435 height 88
type textarea "*"
click at [171, 140] on textarea "**********" at bounding box center [318, 184] width 435 height 88
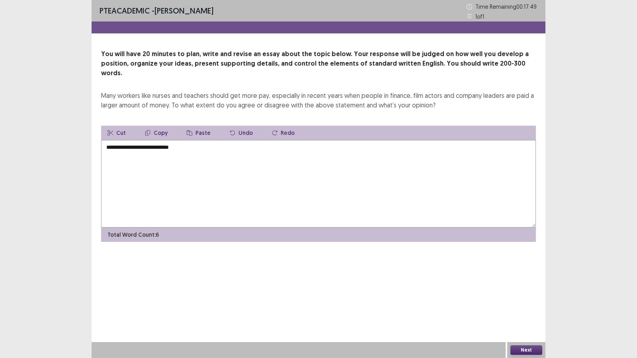
click at [204, 140] on textarea "**********" at bounding box center [318, 184] width 435 height 88
click at [152, 140] on textarea "**********" at bounding box center [318, 184] width 435 height 88
click at [242, 140] on textarea "**********" at bounding box center [318, 184] width 435 height 88
click at [265, 140] on textarea "**********" at bounding box center [318, 184] width 435 height 88
click at [267, 140] on textarea "**********" at bounding box center [318, 184] width 435 height 88
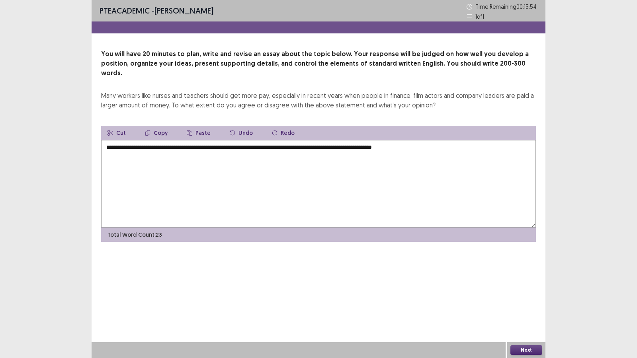
click at [289, 140] on textarea "**********" at bounding box center [318, 184] width 435 height 88
click at [441, 140] on textarea "**********" at bounding box center [318, 184] width 435 height 88
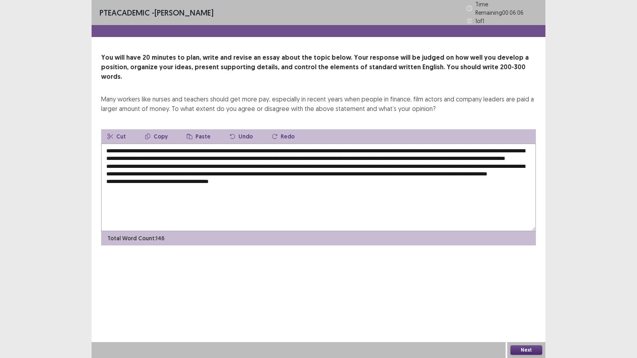
click at [240, 186] on textarea "**********" at bounding box center [318, 188] width 435 height 88
click at [155, 185] on textarea "**********" at bounding box center [318, 188] width 435 height 88
click at [282, 187] on textarea "**********" at bounding box center [318, 188] width 435 height 88
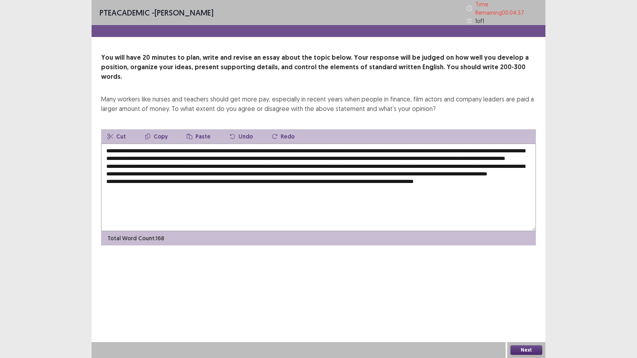
click at [402, 185] on textarea "**********" at bounding box center [318, 188] width 435 height 88
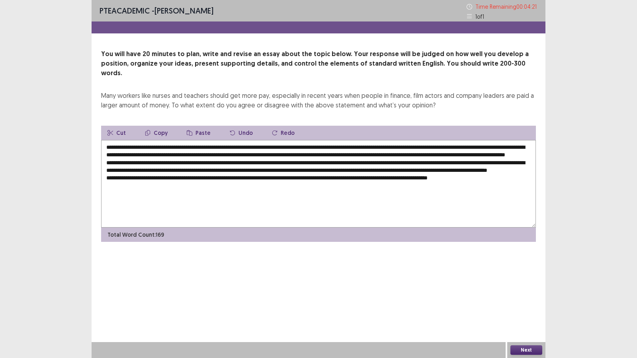
click at [433, 184] on textarea "**********" at bounding box center [318, 184] width 435 height 88
click at [499, 184] on textarea "**********" at bounding box center [318, 184] width 435 height 88
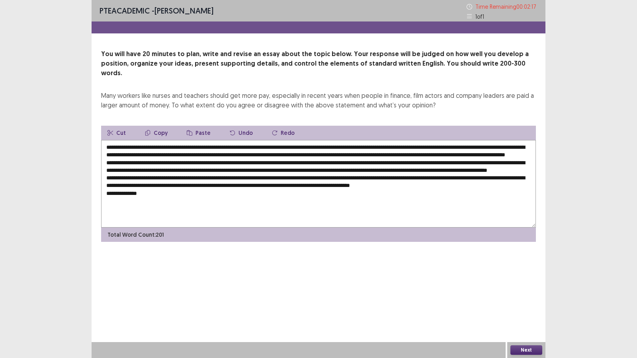
drag, startPoint x: 135, startPoint y: 152, endPoint x: 279, endPoint y: 155, distance: 143.7
click at [279, 155] on textarea at bounding box center [318, 184] width 435 height 88
click at [297, 150] on textarea at bounding box center [318, 184] width 435 height 88
click at [142, 146] on textarea at bounding box center [318, 184] width 435 height 88
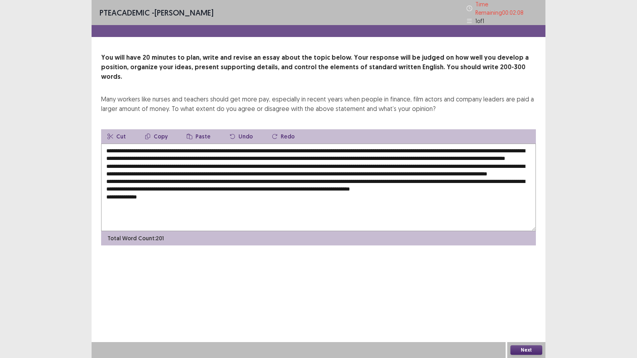
click at [144, 145] on textarea at bounding box center [318, 188] width 435 height 88
drag, startPoint x: 142, startPoint y: 146, endPoint x: 447, endPoint y: 147, distance: 304.9
click at [447, 147] on textarea at bounding box center [318, 188] width 435 height 88
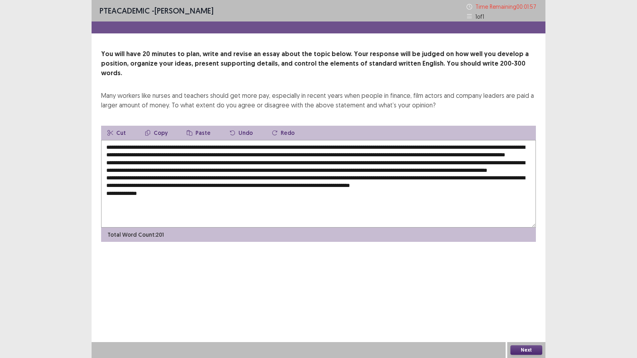
click at [230, 205] on textarea at bounding box center [318, 184] width 435 height 88
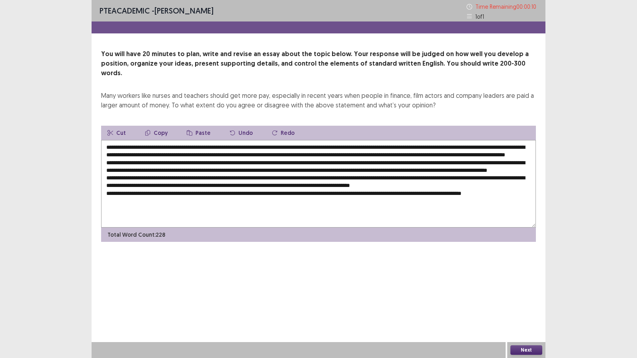
click at [367, 170] on textarea at bounding box center [318, 184] width 435 height 88
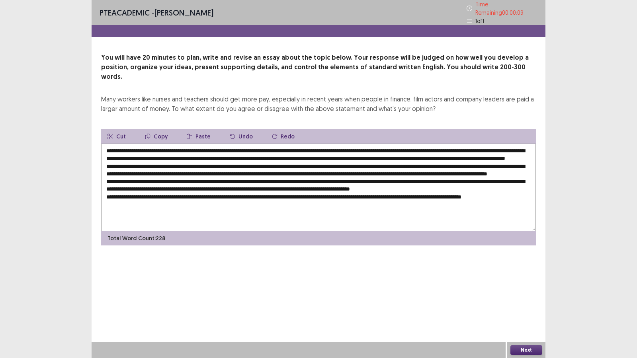
click at [386, 169] on textarea at bounding box center [318, 188] width 435 height 88
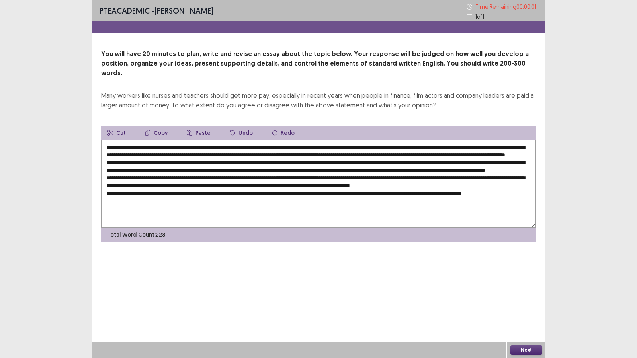
type textarea "**********"
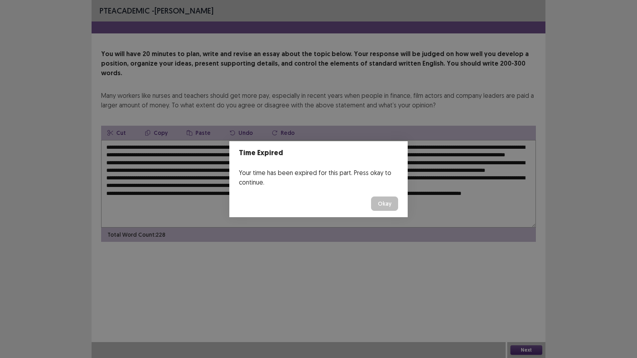
click at [387, 201] on button "Okay" at bounding box center [384, 204] width 27 height 14
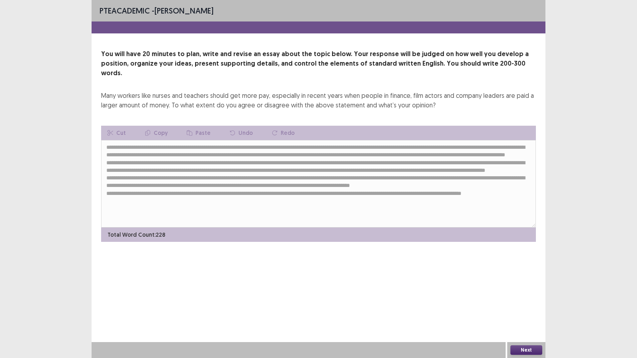
click at [529, 292] on button "Next" at bounding box center [526, 350] width 32 height 10
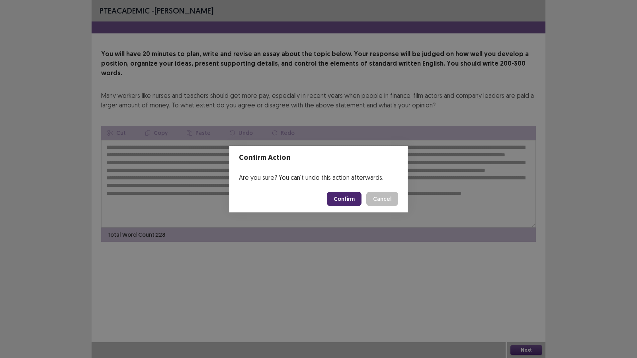
click at [341, 200] on button "Confirm" at bounding box center [344, 199] width 35 height 14
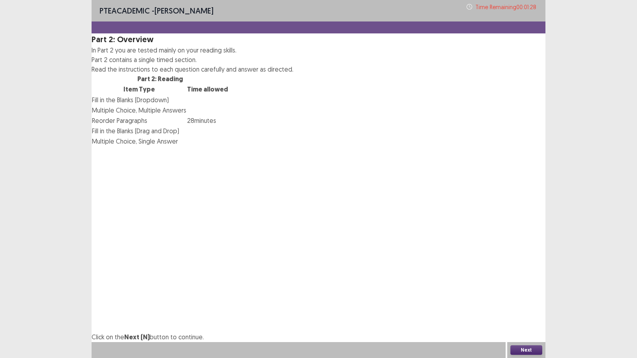
click at [521, 292] on button "Next" at bounding box center [526, 350] width 32 height 10
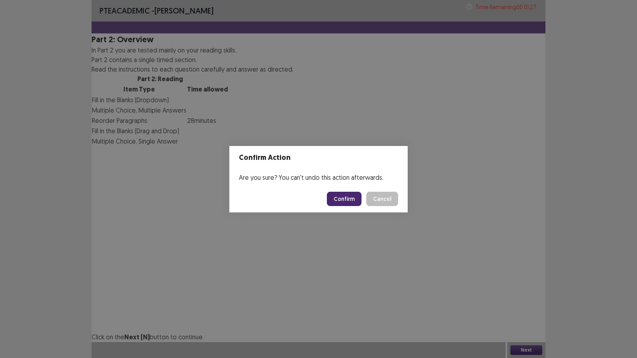
click at [352, 200] on button "Confirm" at bounding box center [344, 199] width 35 height 14
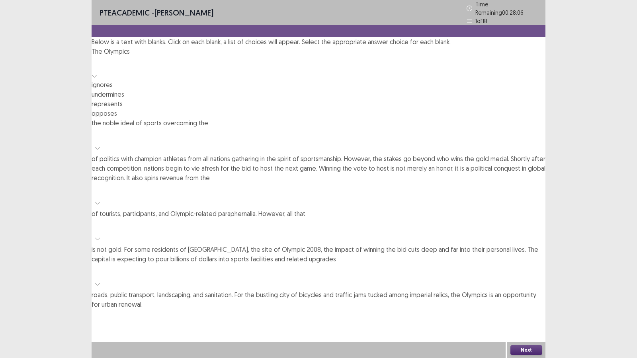
click at [97, 79] on icon at bounding box center [95, 76] width 6 height 6
click at [192, 109] on div "represents" at bounding box center [319, 104] width 454 height 10
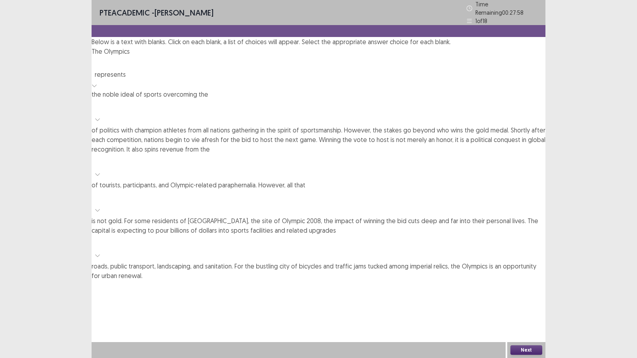
click at [97, 83] on icon at bounding box center [95, 86] width 6 height 6
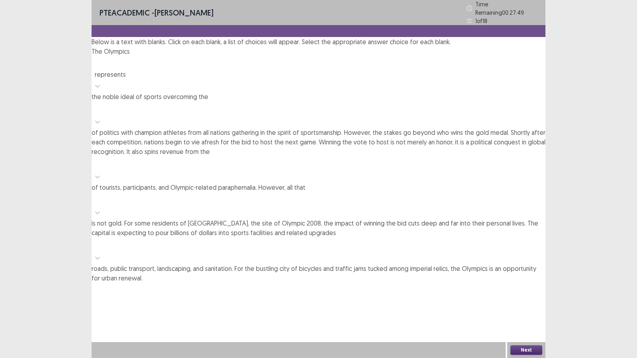
click at [222, 213] on div "PTE academic - [PERSON_NAME] Time Remaining 00 : 27 : 49 1 of 18 Below is a tex…" at bounding box center [319, 179] width 454 height 358
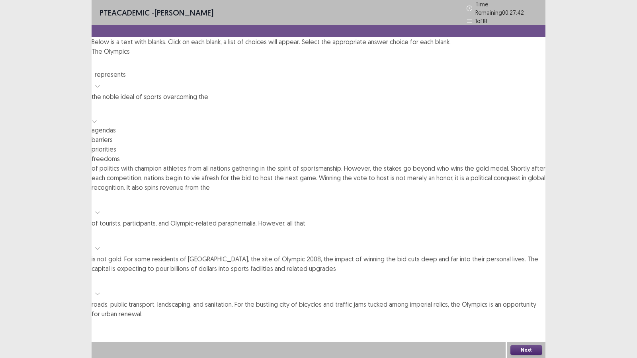
click at [97, 119] on icon at bounding box center [95, 122] width 6 height 6
click at [355, 135] on div "barriers" at bounding box center [319, 140] width 454 height 10
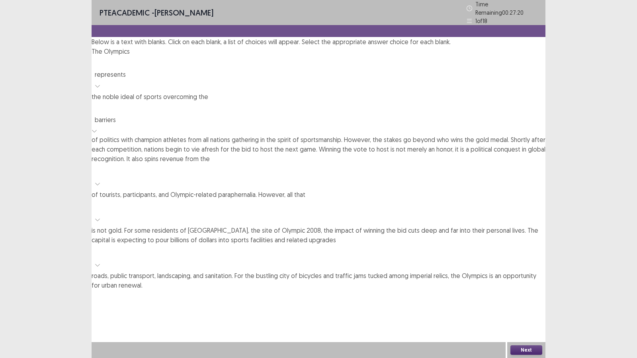
click at [103, 178] on div at bounding box center [98, 184] width 12 height 12
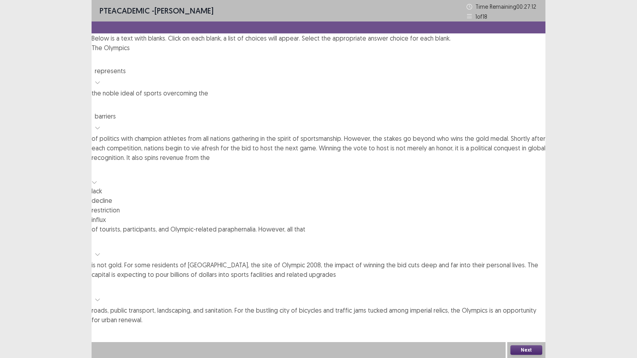
click at [166, 186] on div "lack" at bounding box center [319, 191] width 454 height 10
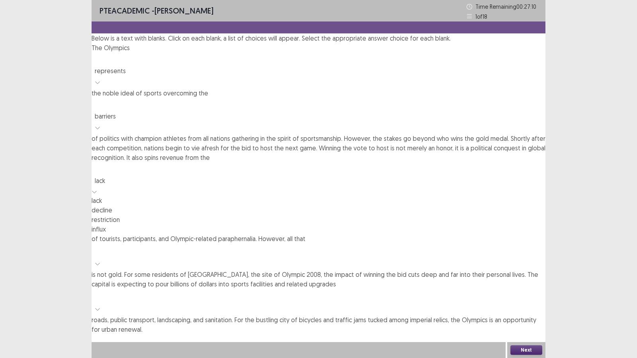
click at [97, 186] on div at bounding box center [95, 191] width 6 height 10
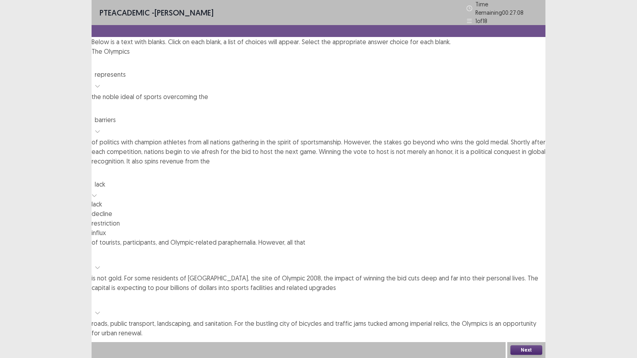
click at [162, 228] on div "influx" at bounding box center [319, 233] width 454 height 10
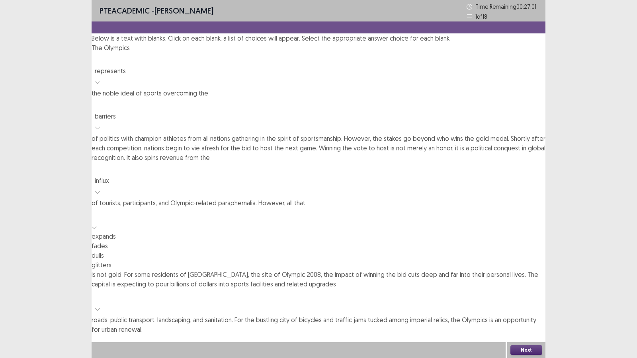
click at [97, 222] on div at bounding box center [95, 227] width 6 height 10
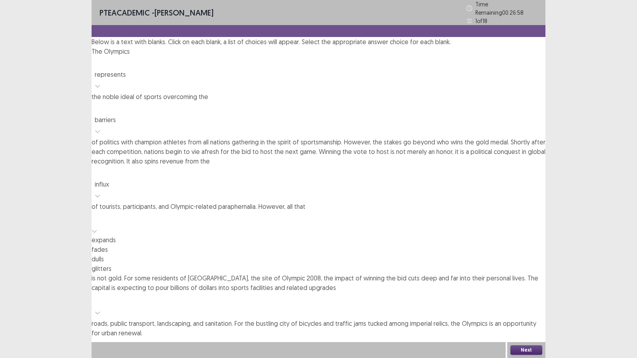
click at [438, 264] on div "glitters" at bounding box center [319, 269] width 454 height 10
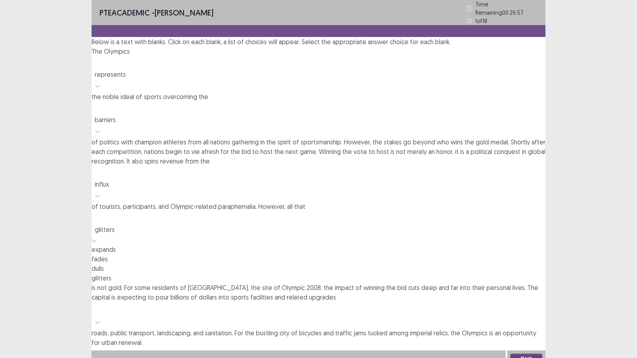
click at [97, 235] on div at bounding box center [95, 240] width 6 height 10
click at [486, 198] on div "PTE academic - [PERSON_NAME] Time Remaining 00 : 26 : 55 1 of 18 Below is a tex…" at bounding box center [319, 173] width 454 height 347
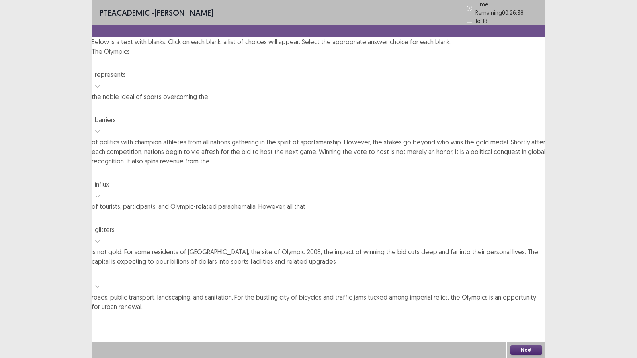
click at [100, 284] on icon at bounding box center [98, 287] width 6 height 6
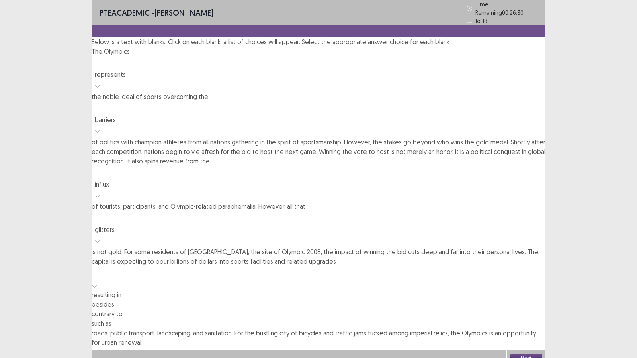
click at [299, 292] on div "such as" at bounding box center [319, 324] width 454 height 10
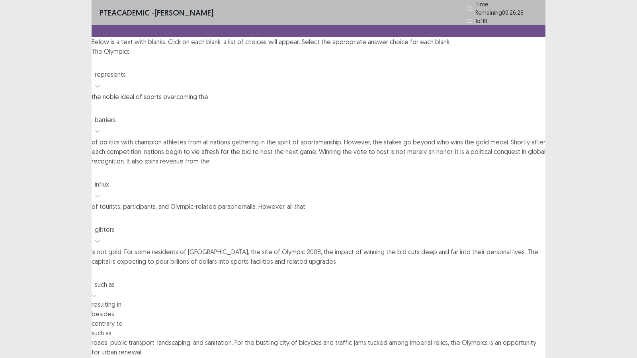
click at [97, 292] on icon at bounding box center [95, 296] width 6 height 6
click at [388, 226] on div "PTE academic - [PERSON_NAME] Time Remaining 00 : 26 : 25 1 of 18 Below is a tex…" at bounding box center [319, 188] width 454 height 376
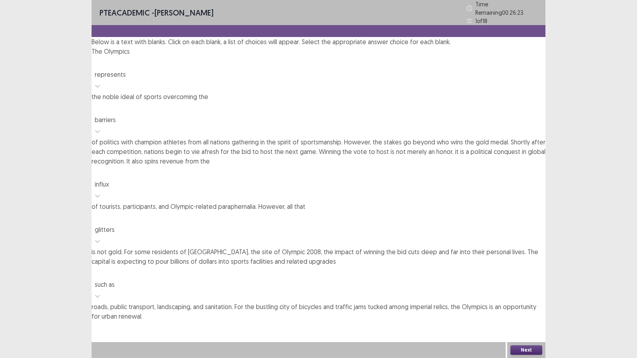
click at [515, 292] on button "Next" at bounding box center [526, 350] width 32 height 10
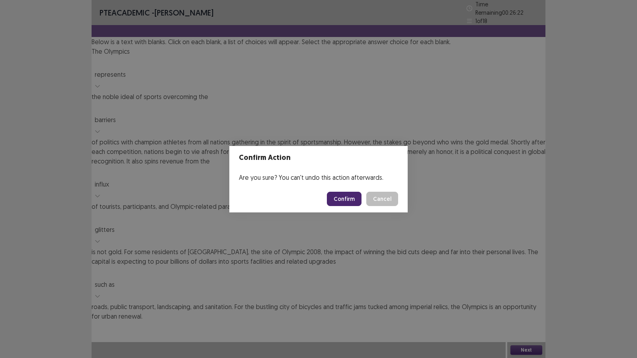
click at [351, 195] on button "Confirm" at bounding box center [344, 199] width 35 height 14
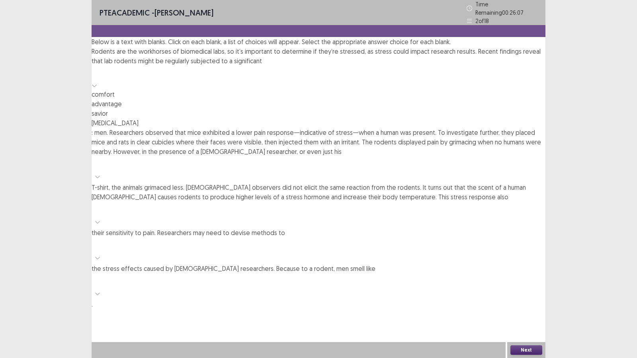
click at [97, 88] on icon at bounding box center [95, 86] width 6 height 6
click at [328, 128] on div "[MEDICAL_DATA]" at bounding box center [319, 123] width 454 height 10
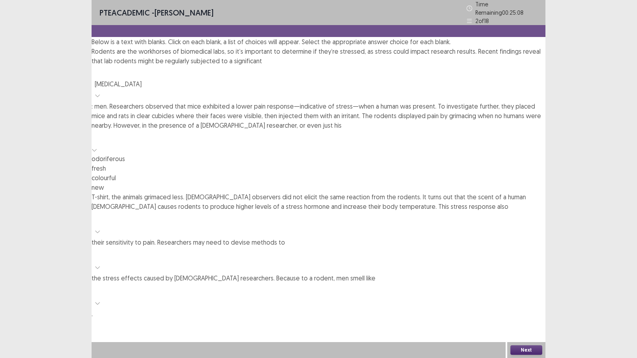
click at [97, 144] on div at bounding box center [95, 149] width 6 height 10
click at [183, 183] on div "colourful" at bounding box center [319, 178] width 454 height 10
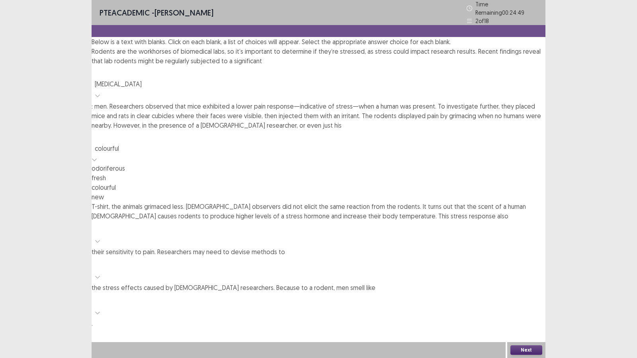
click at [97, 157] on icon at bounding box center [95, 160] width 6 height 6
click at [262, 156] on p "Rodents are the workhorses of biomedical labs, so it’s important to determine i…" at bounding box center [319, 188] width 454 height 282
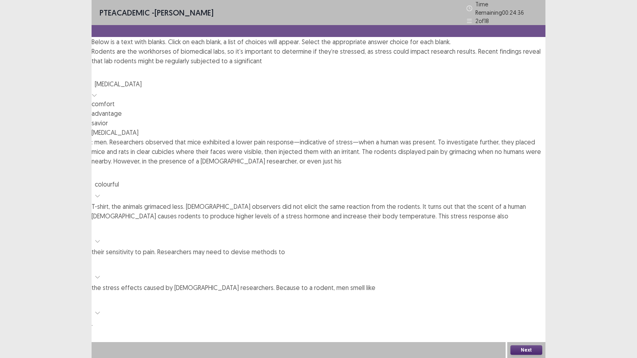
click at [97, 97] on div at bounding box center [95, 95] width 6 height 10
click at [369, 115] on p "Rodents are the workhorses of biomedical labs, so it’s important to determine i…" at bounding box center [319, 188] width 454 height 282
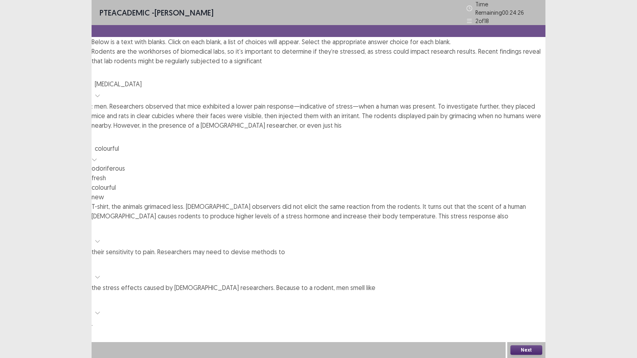
click at [97, 157] on icon at bounding box center [95, 160] width 6 height 6
click at [180, 166] on div "odoriferous" at bounding box center [319, 169] width 454 height 10
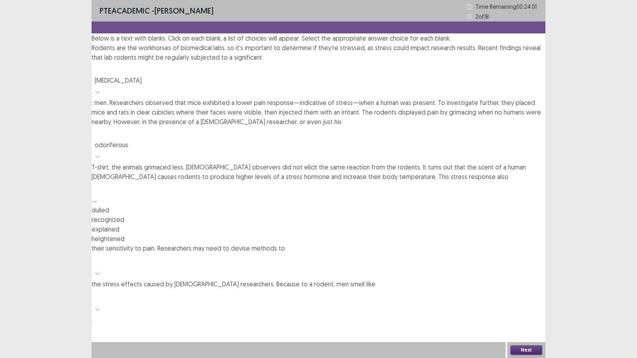
click at [97, 196] on div at bounding box center [95, 201] width 6 height 10
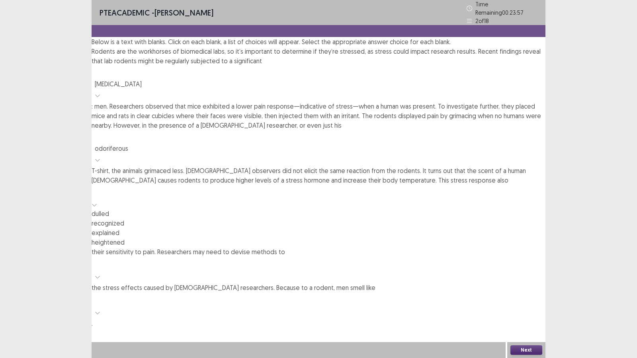
click at [145, 247] on div "heightened" at bounding box center [319, 243] width 454 height 10
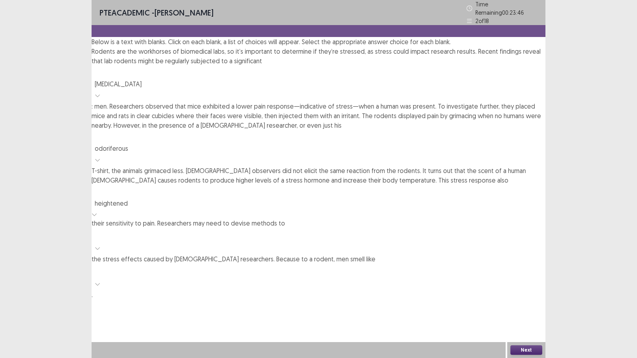
click at [103, 242] on div at bounding box center [98, 248] width 12 height 12
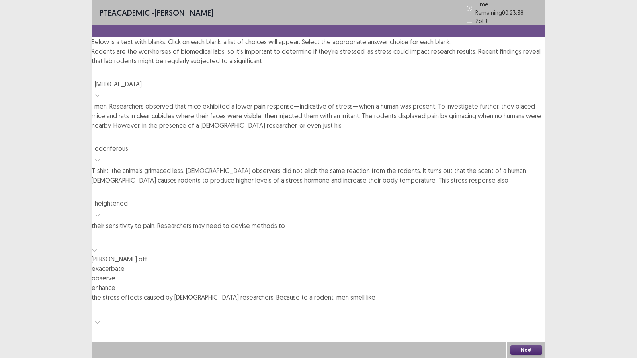
click at [383, 254] on div "[PERSON_NAME] off" at bounding box center [319, 259] width 454 height 10
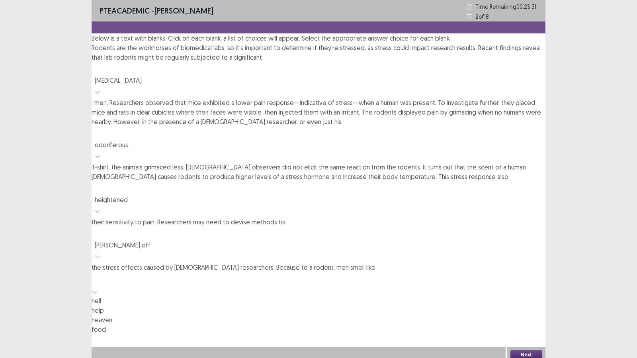
click at [97, 289] on icon at bounding box center [95, 292] width 6 height 6
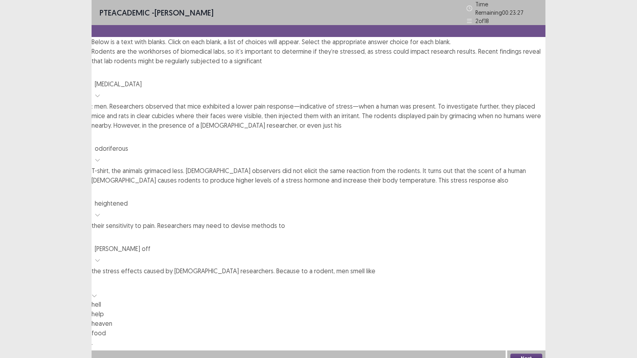
click at [278, 292] on div "hell" at bounding box center [319, 305] width 454 height 10
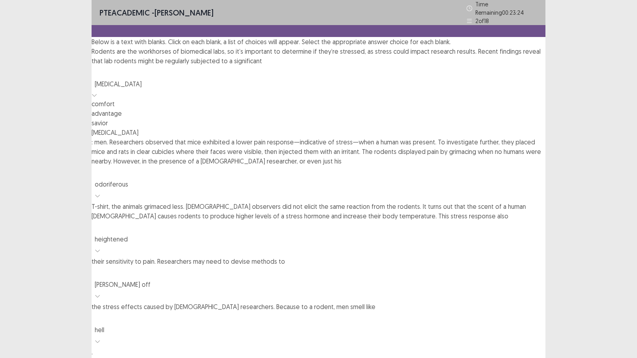
click at [97, 96] on icon at bounding box center [95, 95] width 6 height 6
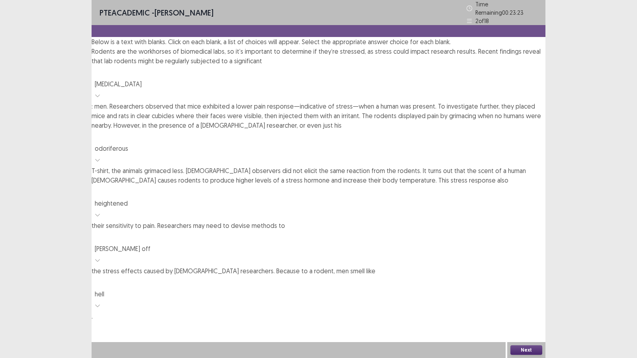
click at [361, 236] on div "PTE academic - [PERSON_NAME] Time Remaining 00 : 23 : 23 2 of 18 Below is a tex…" at bounding box center [319, 179] width 454 height 358
click at [526, 292] on button "Next" at bounding box center [526, 350] width 32 height 10
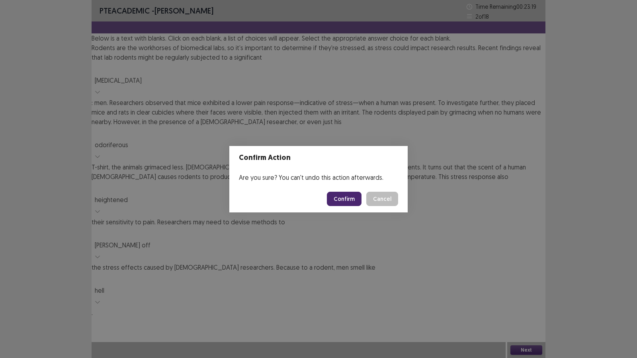
click at [357, 198] on button "Confirm" at bounding box center [344, 199] width 35 height 14
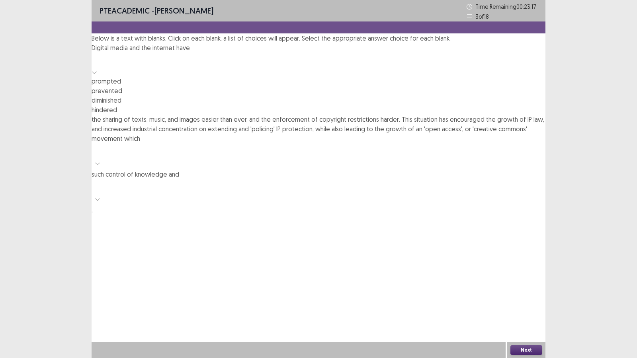
click at [245, 65] on div at bounding box center [319, 59] width 446 height 11
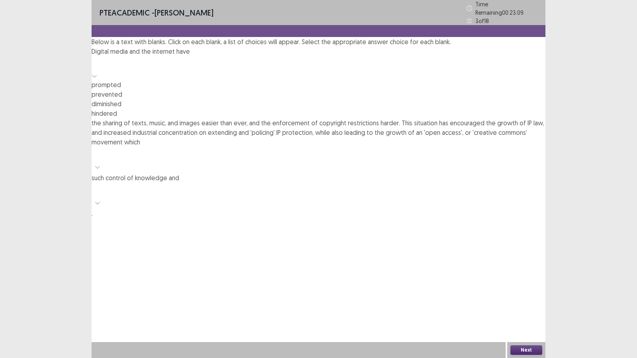
click at [251, 90] on div "prompted" at bounding box center [319, 85] width 454 height 10
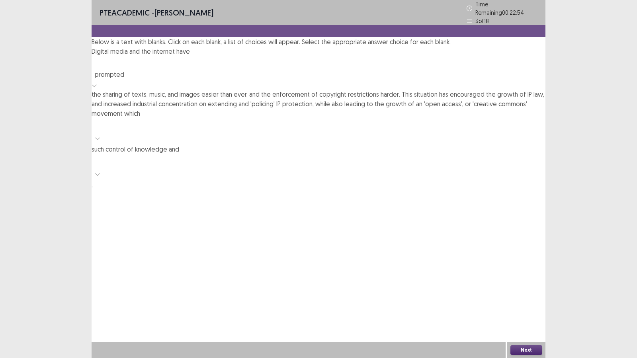
click at [100, 136] on icon at bounding box center [98, 139] width 6 height 6
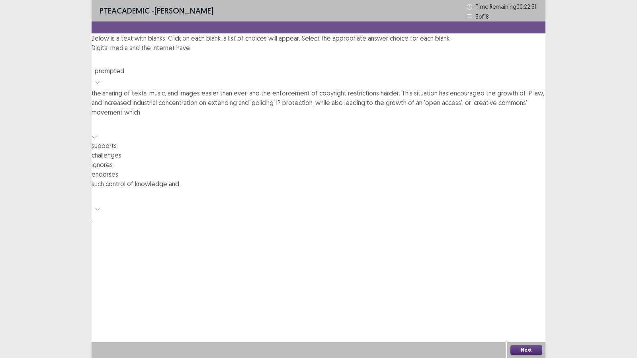
click at [380, 141] on div "supports" at bounding box center [319, 146] width 454 height 10
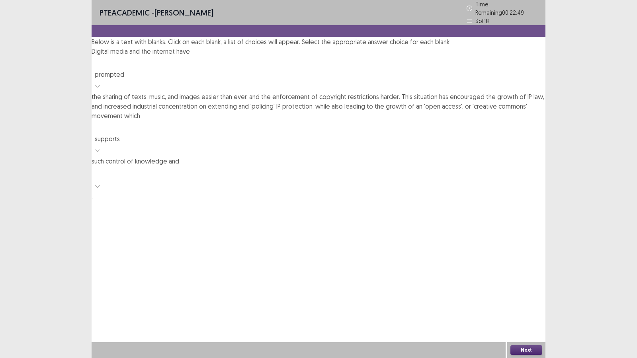
click at [166, 124] on p "Digital media and the internet have prompted the sharing of texts, music, and i…" at bounding box center [319, 124] width 454 height 155
click at [97, 180] on div at bounding box center [95, 185] width 6 height 10
click at [137, 219] on div "creativity" at bounding box center [319, 224] width 454 height 10
click at [151, 166] on div "creativity" at bounding box center [319, 182] width 454 height 33
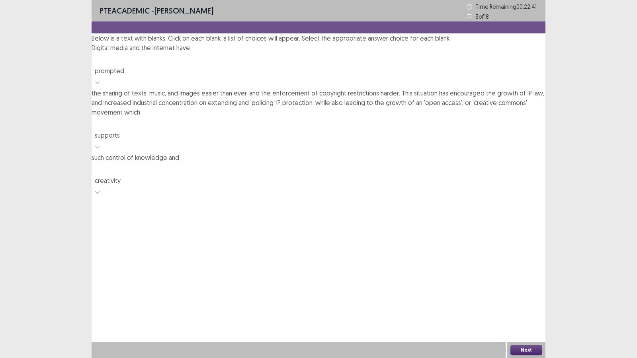
drag, startPoint x: 261, startPoint y: 207, endPoint x: 265, endPoint y: 208, distance: 4.1
click at [261, 208] on div "PTE academic - [PERSON_NAME] Time Remaining 00 : 22 : 41 3 of 18 Below is a tex…" at bounding box center [319, 179] width 454 height 358
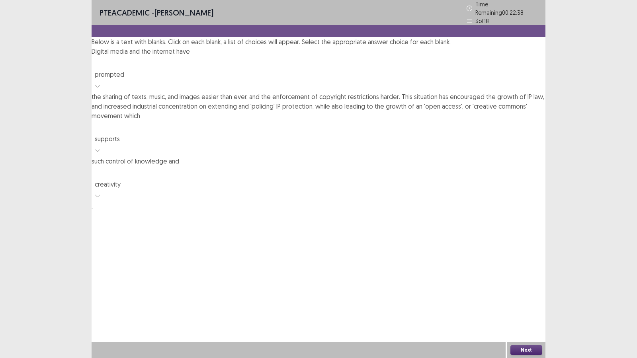
click at [523, 292] on button "Next" at bounding box center [526, 350] width 32 height 10
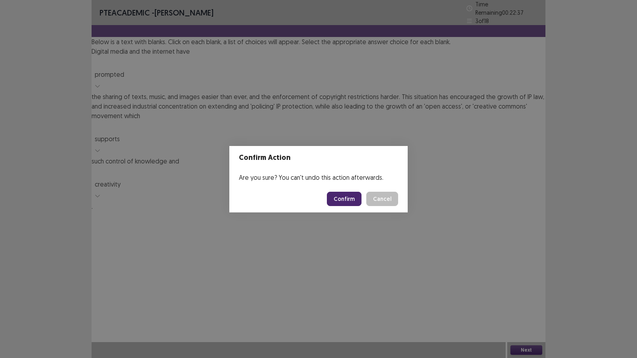
click at [346, 194] on button "Confirm" at bounding box center [344, 199] width 35 height 14
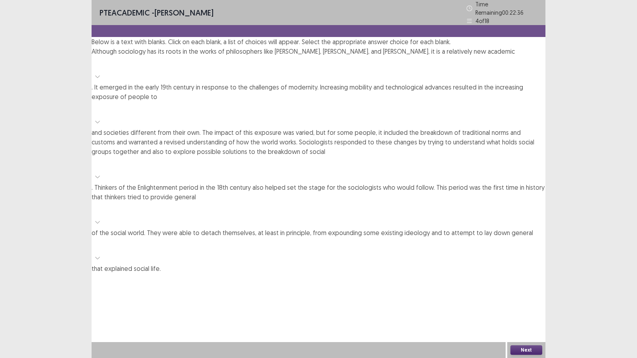
click at [0, 292] on div "PTE academic - [PERSON_NAME] Time Remaining 00 : 22 : 36 4 of 18 Below is a tex…" at bounding box center [318, 179] width 637 height 358
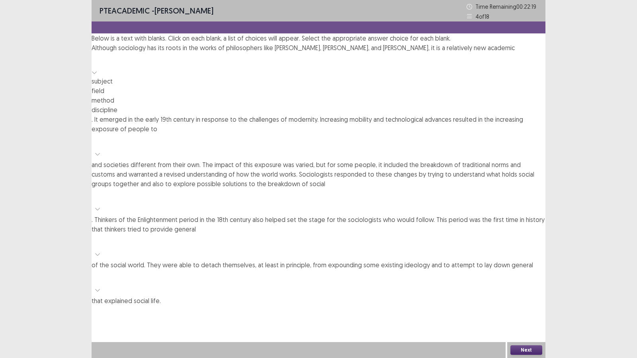
click at [97, 76] on div at bounding box center [95, 72] width 6 height 10
click at [478, 86] on div "subject" at bounding box center [319, 81] width 454 height 10
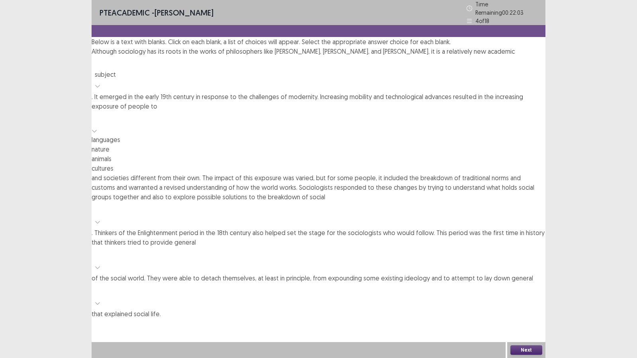
click at [97, 128] on icon at bounding box center [95, 131] width 6 height 6
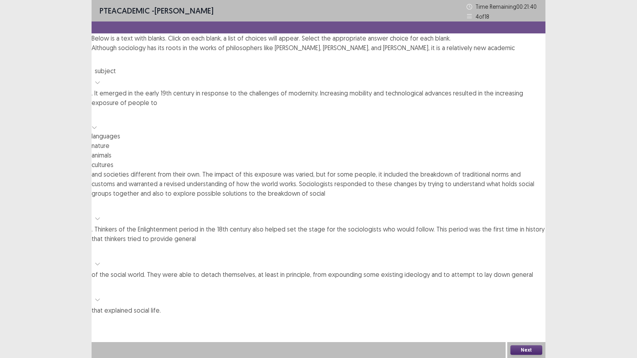
click at [202, 170] on div "cultures" at bounding box center [319, 165] width 454 height 10
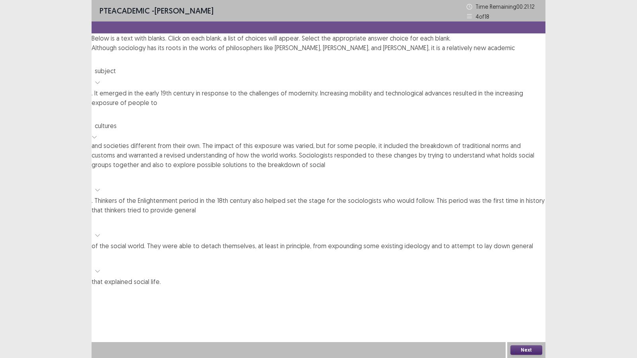
click at [100, 187] on icon at bounding box center [98, 190] width 6 height 6
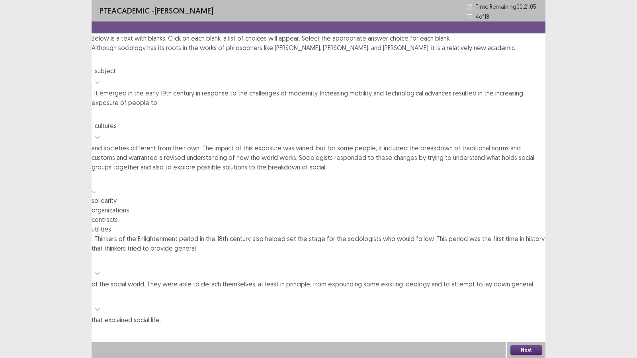
click at [131, 196] on div "solidarity" at bounding box center [319, 201] width 454 height 10
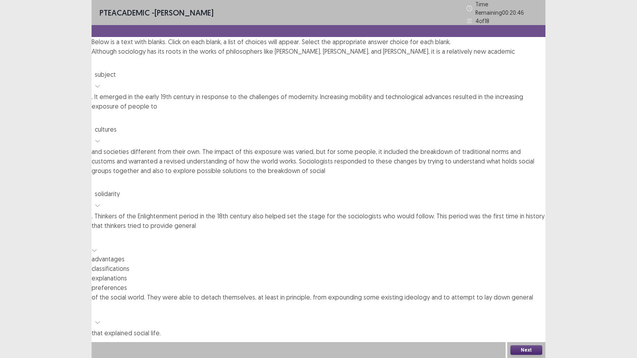
click at [97, 245] on div at bounding box center [95, 250] width 6 height 10
click at [324, 254] on div "advantages" at bounding box center [319, 259] width 454 height 10
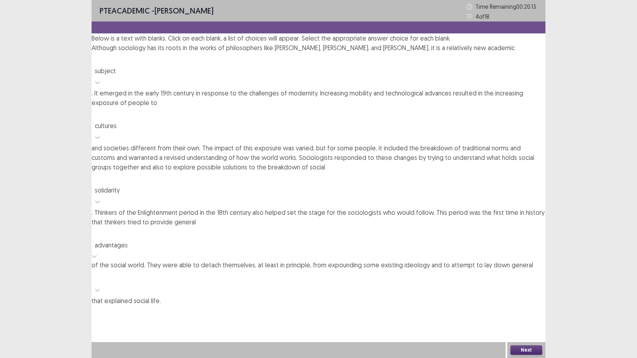
click at [97, 251] on div at bounding box center [95, 256] width 6 height 10
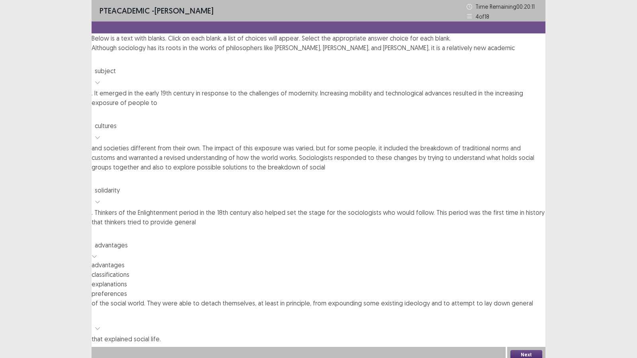
click at [326, 270] on div "classifications" at bounding box center [319, 275] width 454 height 10
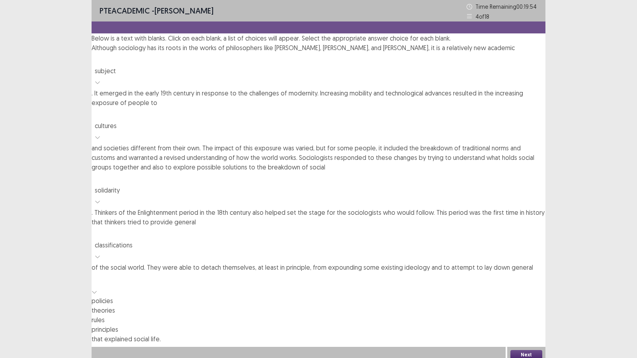
click at [97, 287] on div at bounding box center [95, 292] width 6 height 10
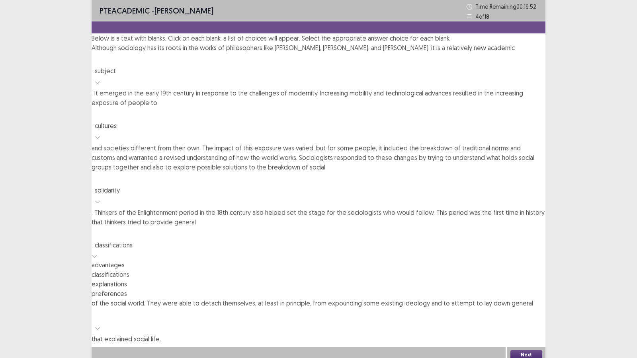
click at [97, 254] on icon at bounding box center [95, 257] width 6 height 6
click at [321, 279] on div "explanations" at bounding box center [319, 284] width 454 height 10
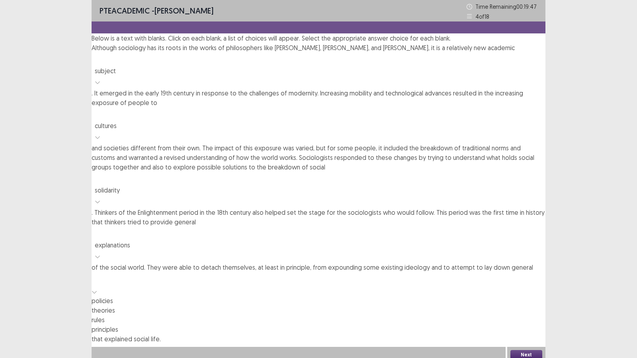
click at [97, 289] on icon at bounding box center [95, 292] width 6 height 6
click at [392, 292] on div "principles" at bounding box center [319, 330] width 454 height 10
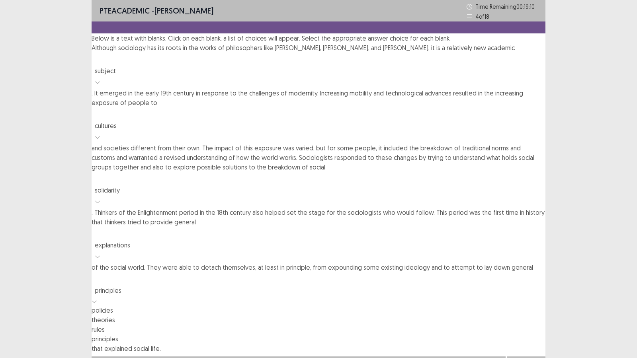
click at [97, 292] on div at bounding box center [95, 301] width 6 height 10
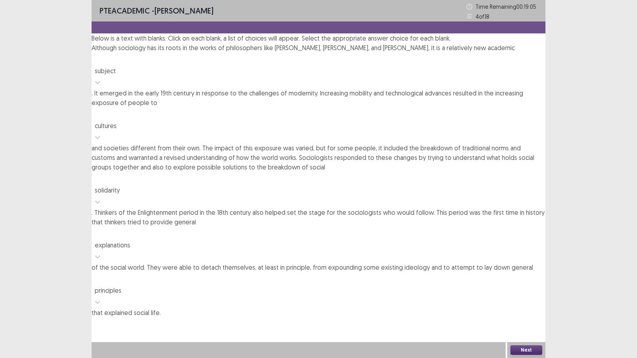
click at [466, 266] on div "PTE academic - [PERSON_NAME] Time Remaining 00 : 19 : 05 4 of 18 Below is a tex…" at bounding box center [319, 179] width 454 height 358
click at [531, 292] on button "Next" at bounding box center [526, 350] width 32 height 10
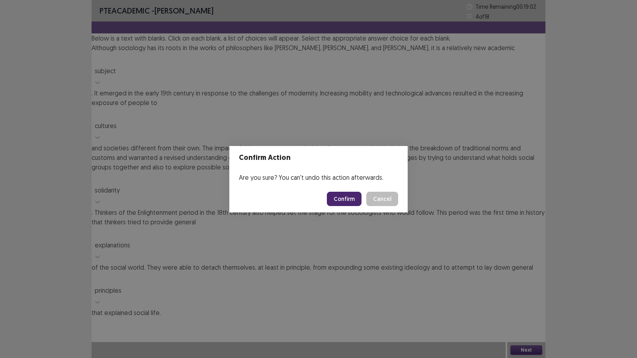
click at [461, 238] on div "Confirm Action Are you sure? You can't undo this action afterwards. Confirm Can…" at bounding box center [318, 179] width 637 height 358
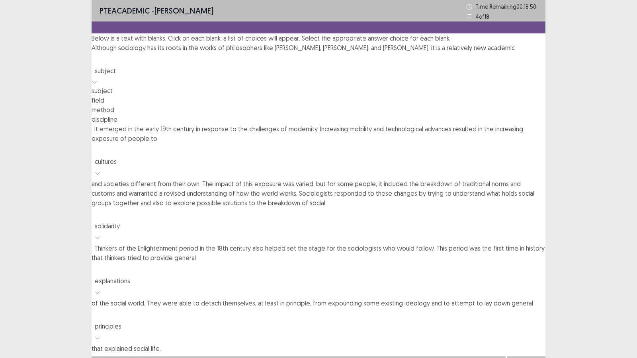
click at [97, 80] on div at bounding box center [95, 81] width 6 height 10
click at [538, 119] on div "Below is a text with blanks. Click on each blank, a list of choices will appear…" at bounding box center [319, 193] width 454 height 320
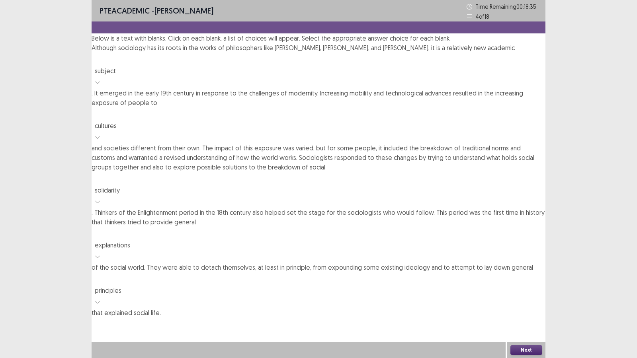
click at [525, 292] on button "Next" at bounding box center [526, 350] width 32 height 10
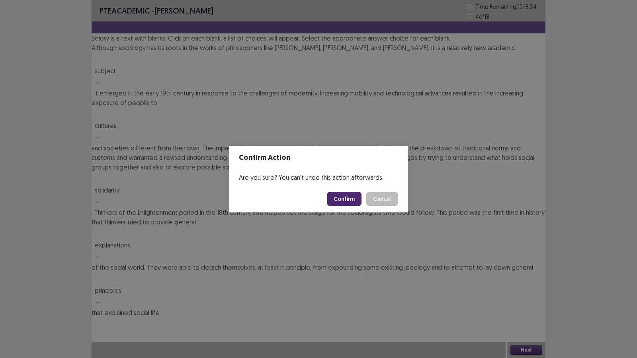
click at [343, 195] on button "Confirm" at bounding box center [344, 199] width 35 height 14
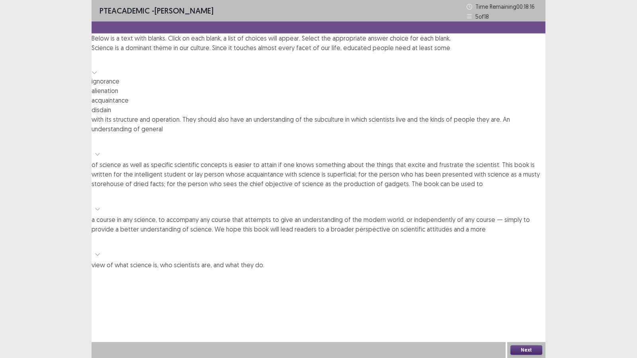
click at [97, 75] on icon at bounding box center [95, 73] width 6 height 6
click at [496, 105] on div "acquaintance" at bounding box center [319, 101] width 454 height 10
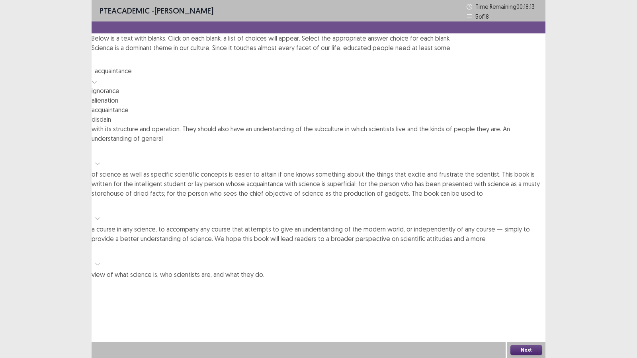
click at [97, 77] on div at bounding box center [95, 81] width 6 height 10
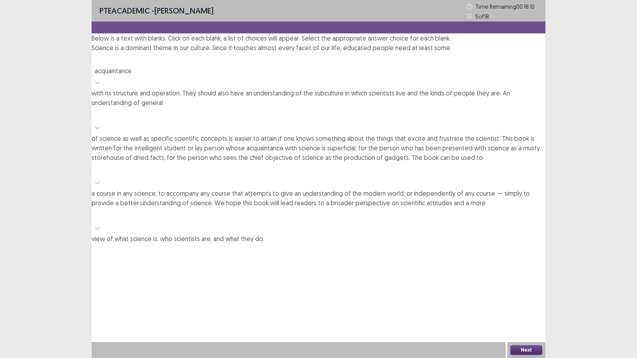
click at [494, 215] on div "PTE academic - [PERSON_NAME] Time Remaining 00 : 18 : 10 5 of 18 Below is a tex…" at bounding box center [319, 179] width 454 height 358
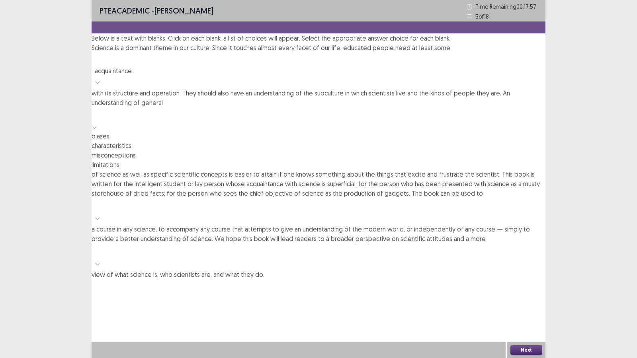
click at [97, 125] on icon at bounding box center [95, 128] width 6 height 6
click at [210, 150] on div "characteristics" at bounding box center [319, 146] width 454 height 10
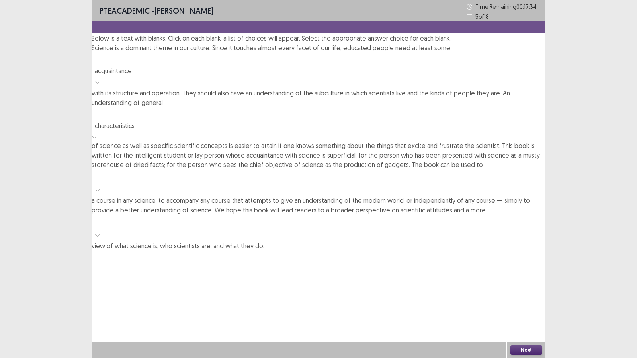
click at [103, 184] on div at bounding box center [98, 190] width 12 height 12
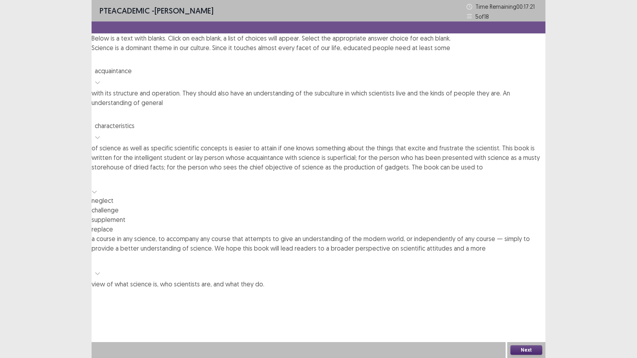
click at [244, 224] on div "supplement" at bounding box center [319, 220] width 454 height 10
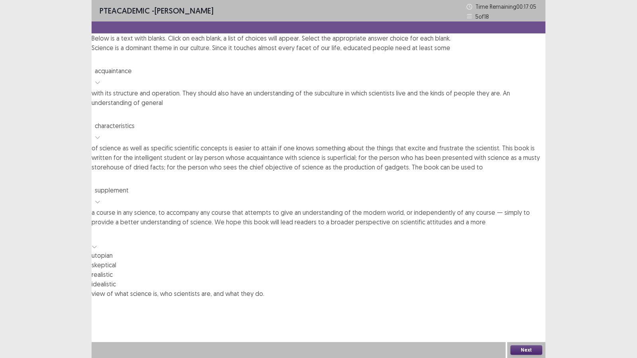
click at [97, 244] on icon at bounding box center [95, 247] width 6 height 6
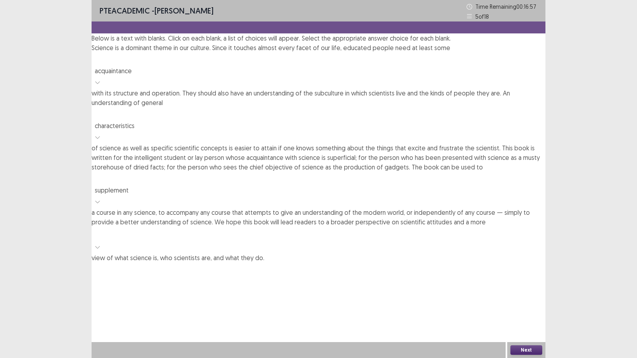
drag, startPoint x: 374, startPoint y: 236, endPoint x: 377, endPoint y: 231, distance: 6.1
click at [374, 238] on div "PTE academic - [PERSON_NAME] Time Remaining 00 : 16 : 57 5 of 18 Below is a tex…" at bounding box center [319, 179] width 454 height 358
click at [291, 227] on div at bounding box center [319, 240] width 454 height 26
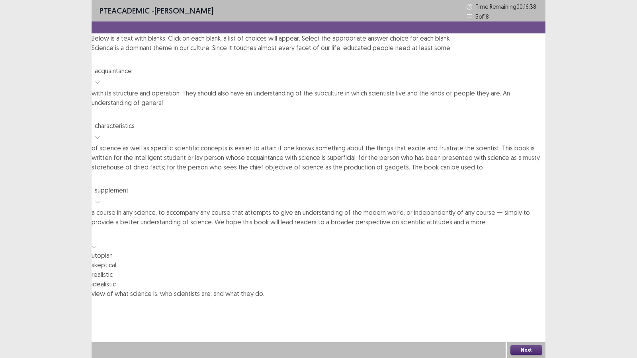
click at [260, 251] on div "utopian" at bounding box center [319, 256] width 454 height 10
click at [271, 160] on p "Science is a dominant theme in our culture. Since it touches almost every facet…" at bounding box center [319, 157] width 454 height 229
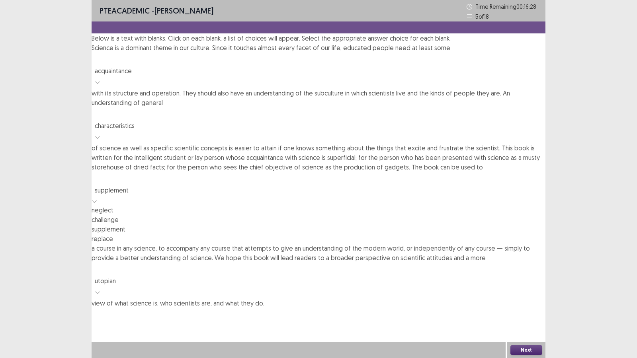
click at [97, 199] on icon at bounding box center [95, 202] width 6 height 6
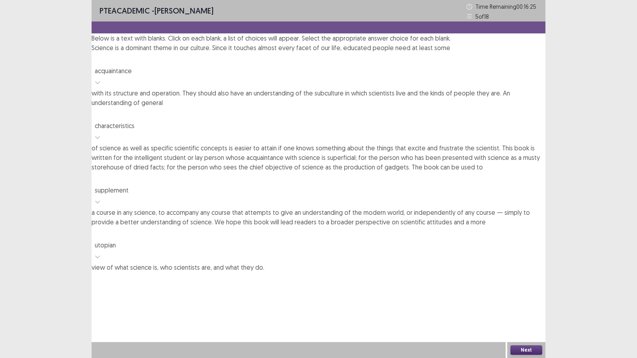
click at [330, 217] on div "PTE academic - [PERSON_NAME] Time Remaining 00 : 16 : 25 5 of 18 Below is a tex…" at bounding box center [319, 179] width 454 height 358
click at [525, 292] on button "Next" at bounding box center [526, 350] width 32 height 10
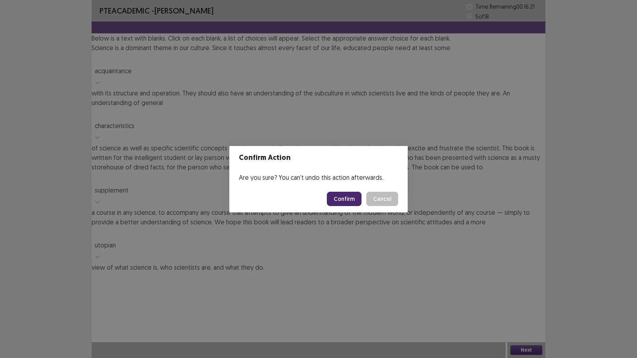
click at [355, 202] on button "Confirm" at bounding box center [344, 199] width 35 height 14
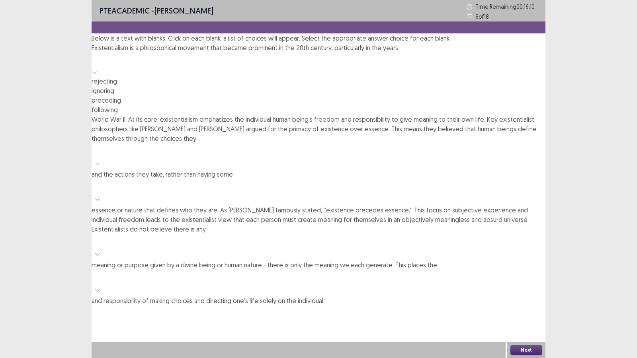
click at [97, 75] on icon at bounding box center [95, 73] width 6 height 6
click at [443, 115] on div "following" at bounding box center [319, 110] width 454 height 10
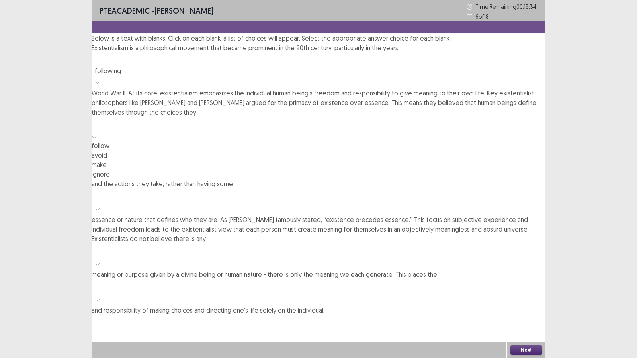
click at [97, 131] on div at bounding box center [95, 136] width 6 height 10
click at [182, 170] on div "make" at bounding box center [319, 165] width 454 height 10
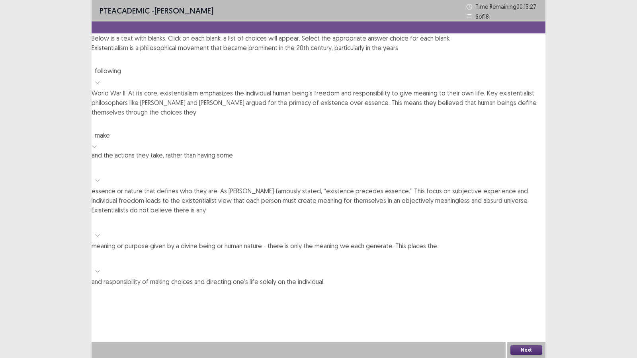
click at [103, 174] on div at bounding box center [98, 180] width 12 height 12
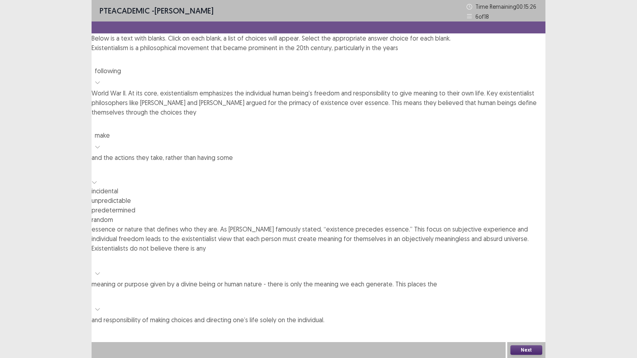
click at [100, 144] on icon at bounding box center [98, 147] width 6 height 6
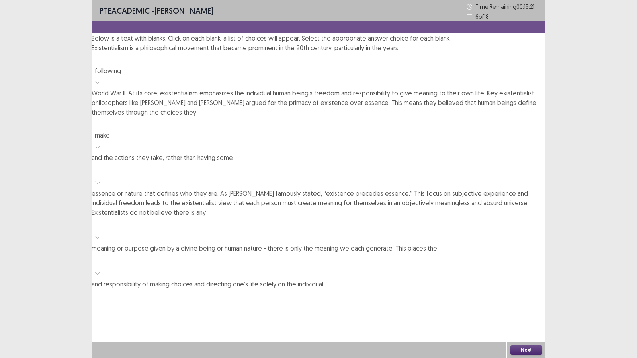
click at [253, 241] on div "PTE academic - [PERSON_NAME] Time Remaining 00 : 15 : 21 6 of 18 Below is a tex…" at bounding box center [319, 179] width 454 height 358
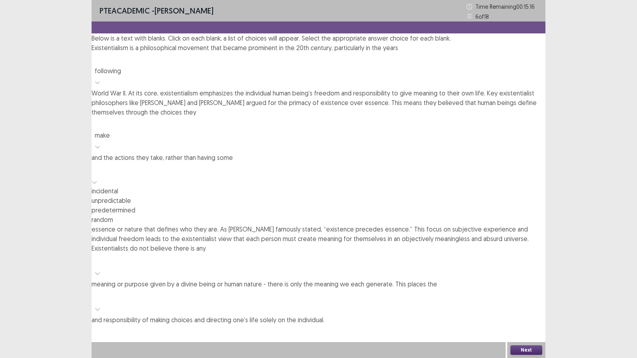
click at [97, 177] on div at bounding box center [95, 182] width 6 height 10
click at [399, 205] on div "predetermined" at bounding box center [319, 210] width 454 height 10
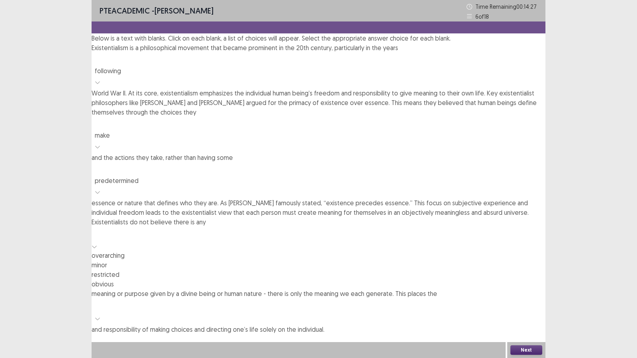
click at [97, 241] on div at bounding box center [95, 246] width 6 height 10
drag, startPoint x: 137, startPoint y: 261, endPoint x: 150, endPoint y: 242, distance: 23.7
click at [136, 279] on div "obvious" at bounding box center [319, 284] width 454 height 10
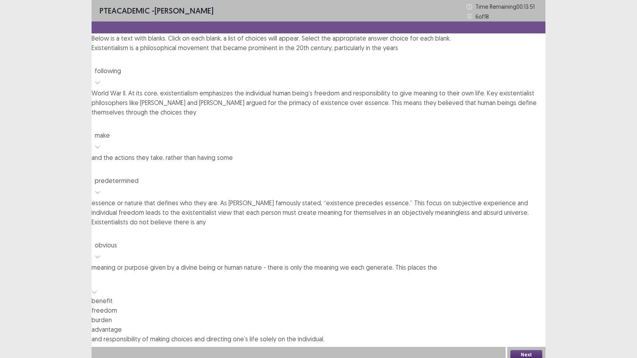
click at [97, 289] on icon at bounding box center [95, 292] width 6 height 6
click at [140, 292] on div "freedom" at bounding box center [319, 311] width 454 height 10
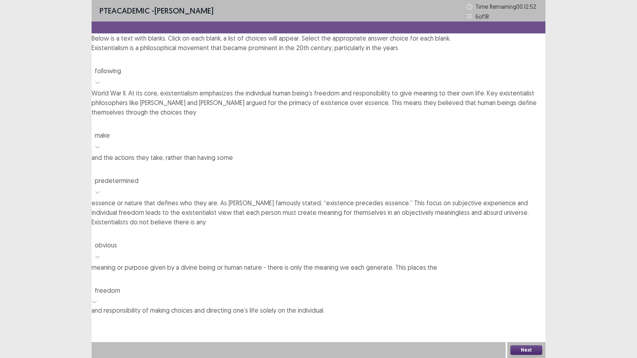
click at [520, 292] on button "Next" at bounding box center [526, 350] width 32 height 10
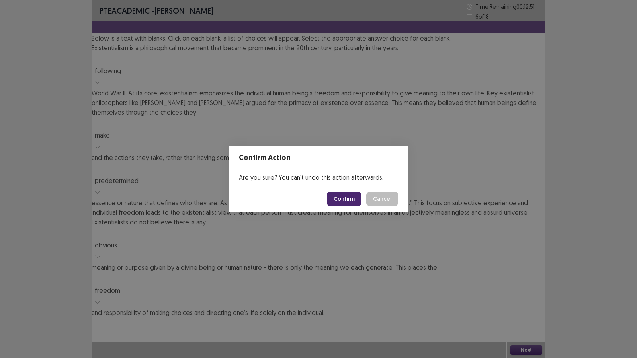
click at [349, 200] on button "Confirm" at bounding box center [344, 199] width 35 height 14
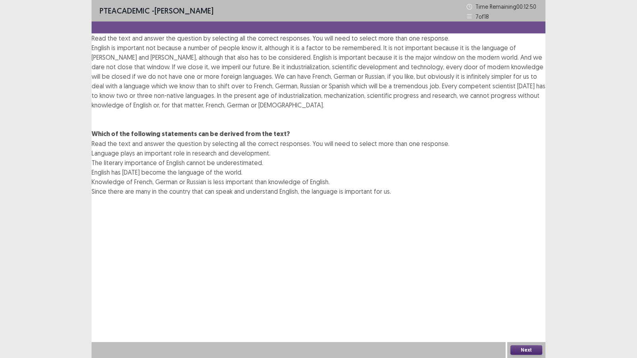
click at [330, 178] on span "Knowledge of French, German or Russian is less important than knowledge of Engl…" at bounding box center [211, 182] width 238 height 8
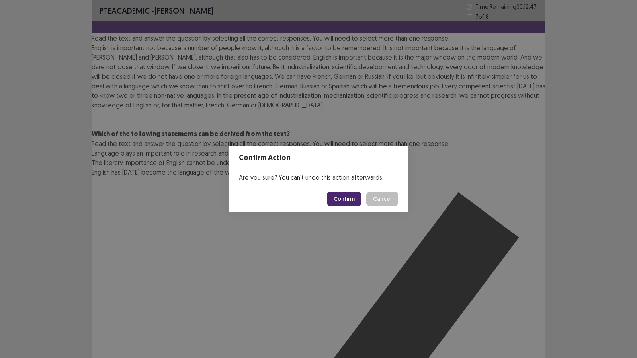
click at [347, 198] on button "Confirm" at bounding box center [344, 199] width 35 height 14
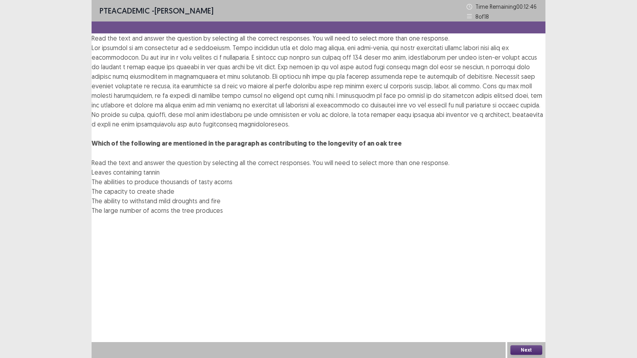
click at [232, 178] on span "The abilities to produce thousands of tasty acorns" at bounding box center [162, 182] width 141 height 8
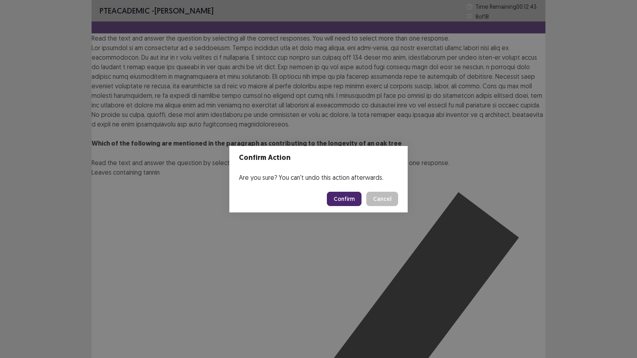
click at [336, 199] on button "Confirm" at bounding box center [344, 199] width 35 height 14
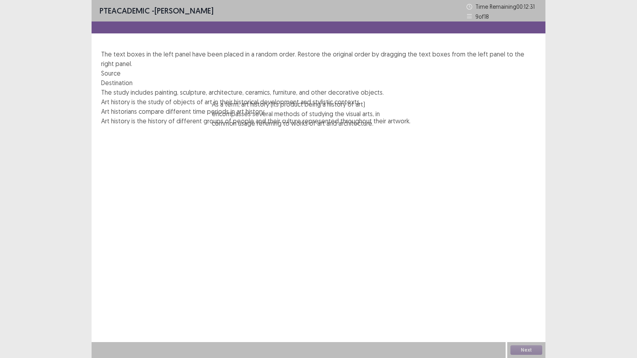
drag, startPoint x: 220, startPoint y: 133, endPoint x: 339, endPoint y: 134, distance: 118.6
click at [339, 134] on div "As a term, art history (its product being a history of art) encompasses several…" at bounding box center [318, 138] width 435 height 100
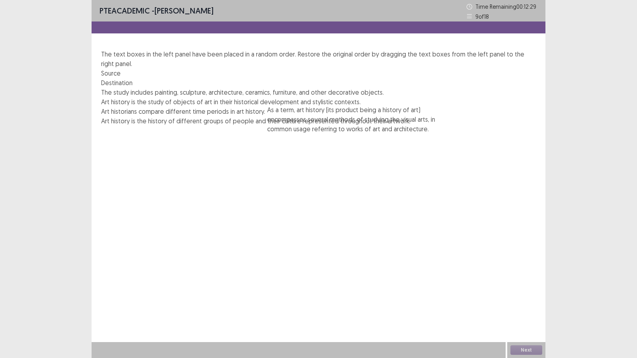
drag, startPoint x: 157, startPoint y: 128, endPoint x: 324, endPoint y: 135, distance: 167.7
click at [324, 135] on div "As a term, art history (its product being a history of art) encompasses several…" at bounding box center [318, 159] width 435 height 143
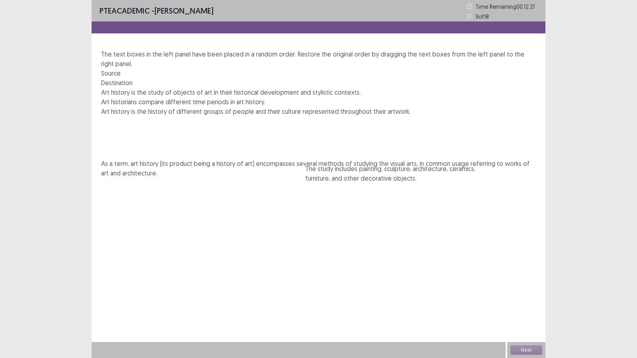
drag, startPoint x: 171, startPoint y: 121, endPoint x: 381, endPoint y: 188, distance: 220.3
click at [381, 188] on div "The study includes painting, sculpture, architecture, ceramics, furniture, and …" at bounding box center [318, 154] width 435 height 133
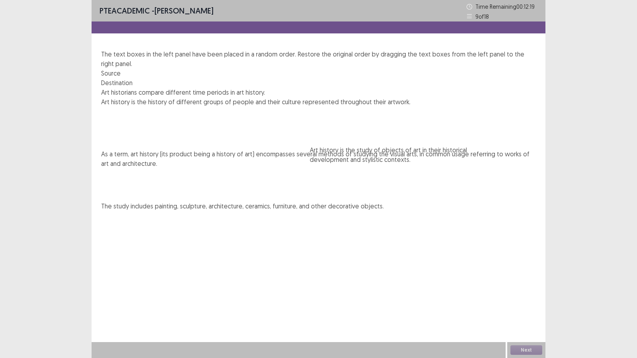
drag, startPoint x: 154, startPoint y: 118, endPoint x: 385, endPoint y: 170, distance: 236.7
click at [371, 166] on div "Art history is the study of objects of art in their historical development and …" at bounding box center [318, 154] width 435 height 133
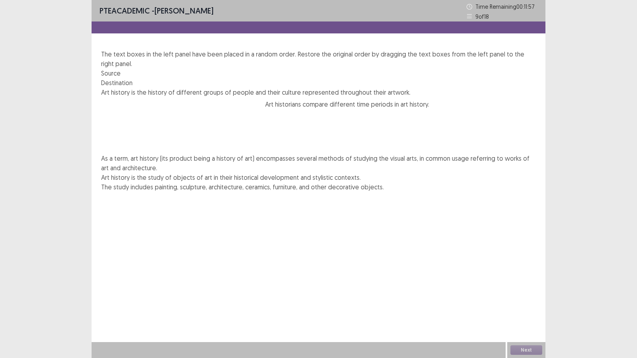
drag, startPoint x: 190, startPoint y: 112, endPoint x: 370, endPoint y: 114, distance: 179.5
click at [369, 113] on div "Art historians compare different time periods in art history. Art history is th…" at bounding box center [318, 145] width 435 height 114
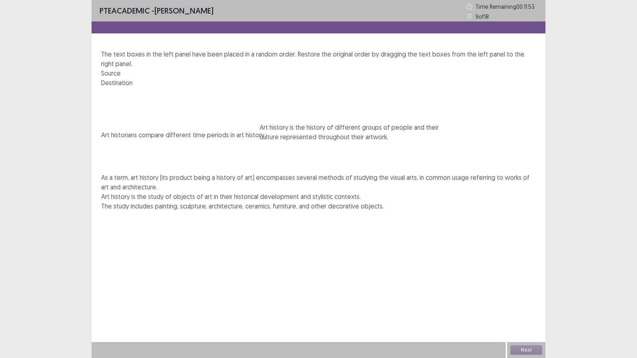
drag, startPoint x: 191, startPoint y: 115, endPoint x: 369, endPoint y: 144, distance: 180.7
click at [362, 144] on div "Art history is the history of different groups of people and their culture repr…" at bounding box center [318, 154] width 435 height 133
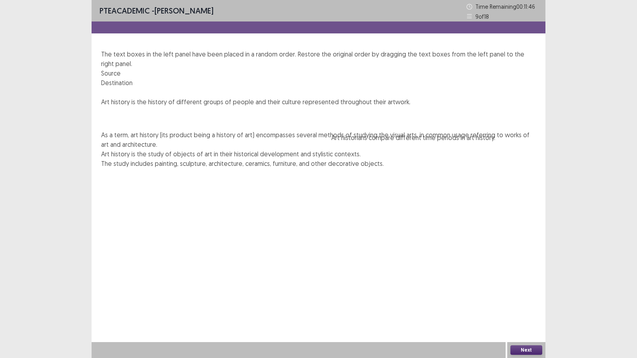
drag, startPoint x: 385, startPoint y: 115, endPoint x: 387, endPoint y: 150, distance: 35.9
click at [387, 150] on div "Art historians compare different time periods in art history. Art history is th…" at bounding box center [318, 132] width 435 height 71
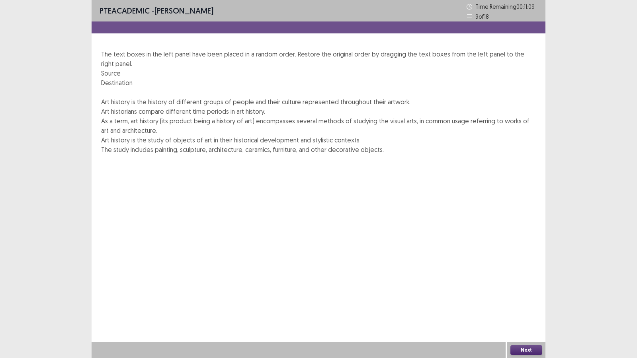
click at [526, 292] on button "Next" at bounding box center [526, 350] width 32 height 10
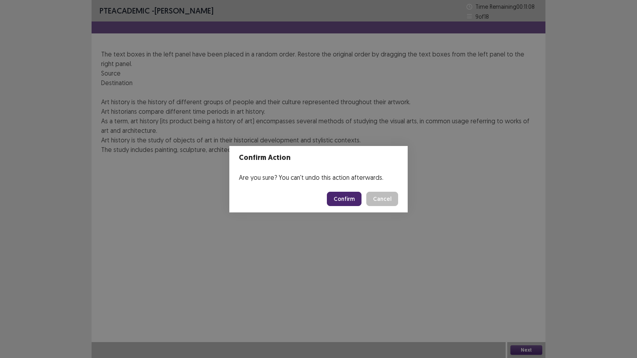
click at [351, 203] on button "Confirm" at bounding box center [344, 199] width 35 height 14
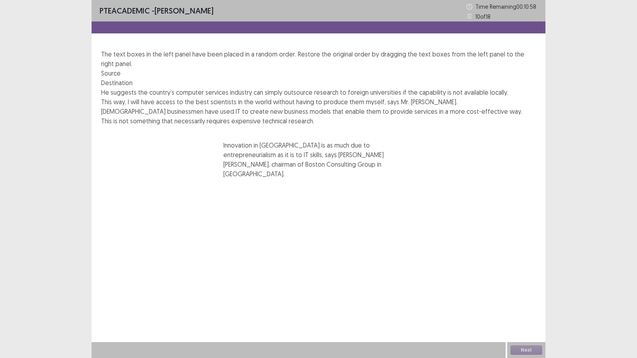
drag, startPoint x: 189, startPoint y: 179, endPoint x: 315, endPoint y: 178, distance: 125.8
click at [315, 178] on div "He suggests the country’s computer services industry can simply outsource resea…" at bounding box center [318, 138] width 435 height 100
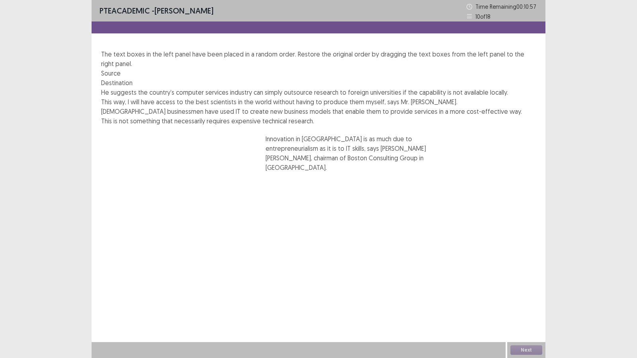
drag, startPoint x: 181, startPoint y: 169, endPoint x: 377, endPoint y: 150, distance: 196.7
click at [365, 154] on div "He suggests the country’s computer services industry can simply outsource resea…" at bounding box center [318, 159] width 435 height 143
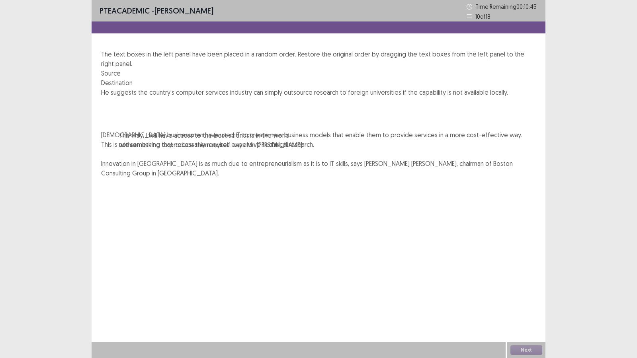
drag, startPoint x: 161, startPoint y: 163, endPoint x: 166, endPoint y: 152, distance: 12.8
click at [166, 149] on div "He suggests the country’s computer services industry can simply outsource resea…" at bounding box center [318, 119] width 435 height 62
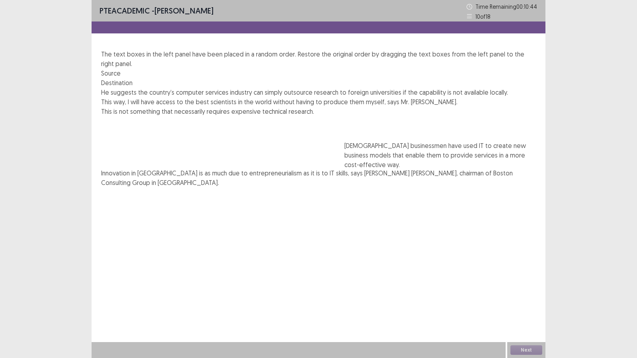
drag, startPoint x: 159, startPoint y: 199, endPoint x: 404, endPoint y: 160, distance: 247.8
click at [407, 164] on div "He suggests the country’s computer services industry can simply outsource resea…" at bounding box center [318, 164] width 435 height 152
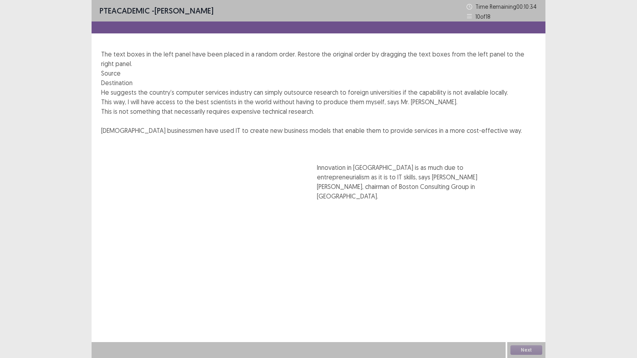
drag, startPoint x: 421, startPoint y: 129, endPoint x: 432, endPoint y: 178, distance: 50.6
click at [429, 178] on div "Innovation in [GEOGRAPHIC_DATA] is as much due to entrepreneurialism as it is t…" at bounding box center [318, 152] width 435 height 52
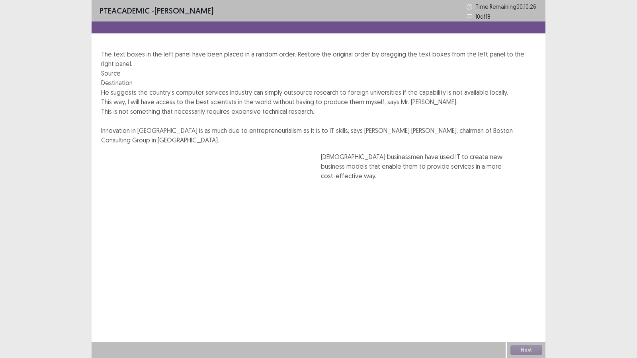
drag, startPoint x: 407, startPoint y: 125, endPoint x: 418, endPoint y: 170, distance: 46.4
click at [407, 176] on div "[DEMOGRAPHIC_DATA] businessmen have used IT to create new business models that …" at bounding box center [318, 157] width 435 height 62
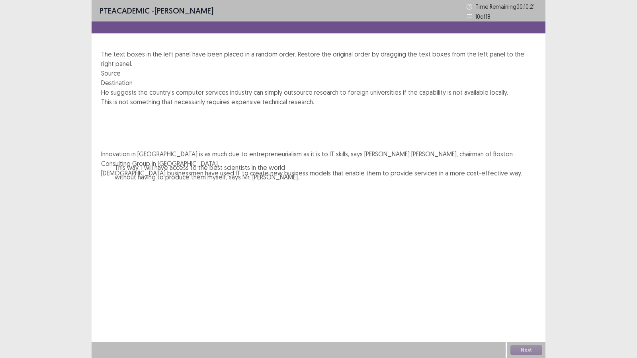
drag, startPoint x: 150, startPoint y: 159, endPoint x: 155, endPoint y: 180, distance: 22.0
click at [155, 140] on div "He suggests the country’s computer services industry can simply outsource resea…" at bounding box center [318, 114] width 435 height 52
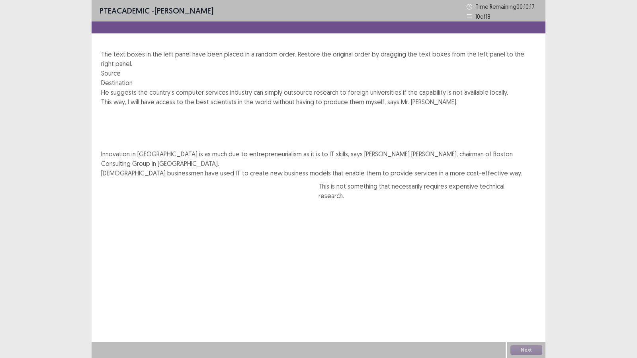
drag, startPoint x: 174, startPoint y: 161, endPoint x: 393, endPoint y: 205, distance: 224.0
click at [393, 205] on div "He suggests the country’s computer services industry can simply outsource resea…" at bounding box center [318, 154] width 435 height 133
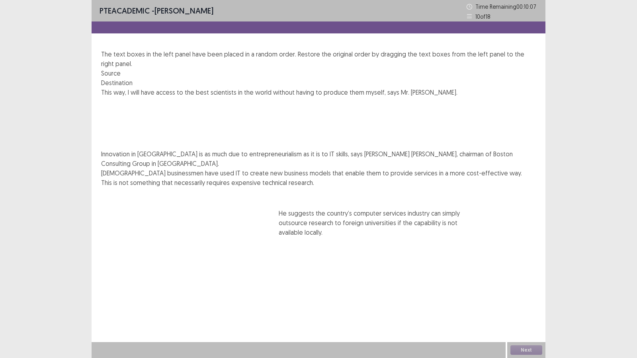
drag, startPoint x: 190, startPoint y: 127, endPoint x: 375, endPoint y: 243, distance: 218.3
click at [375, 240] on div "He suggests the country’s computer services industry can simply outsource resea…" at bounding box center [318, 164] width 435 height 152
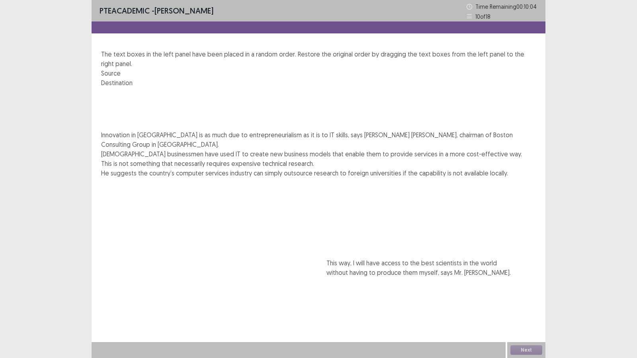
drag, startPoint x: 157, startPoint y: 123, endPoint x: 382, endPoint y: 285, distance: 277.5
click at [382, 221] on div "This way, I will have access to the best scientists in the world without having…" at bounding box center [318, 154] width 435 height 133
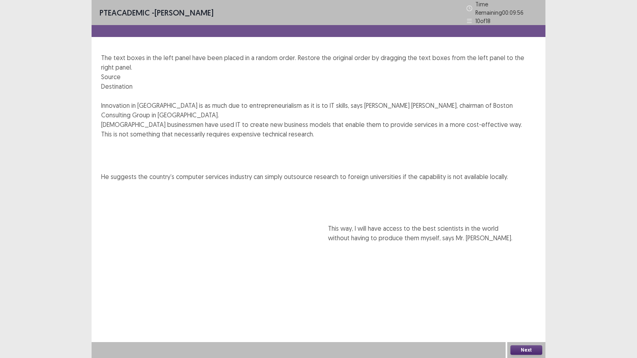
drag, startPoint x: 447, startPoint y: 286, endPoint x: 448, endPoint y: 244, distance: 42.2
click at [448, 181] on div "Innovation in [GEOGRAPHIC_DATA] is as much due to entrepreneurialism as it is t…" at bounding box center [318, 141] width 435 height 81
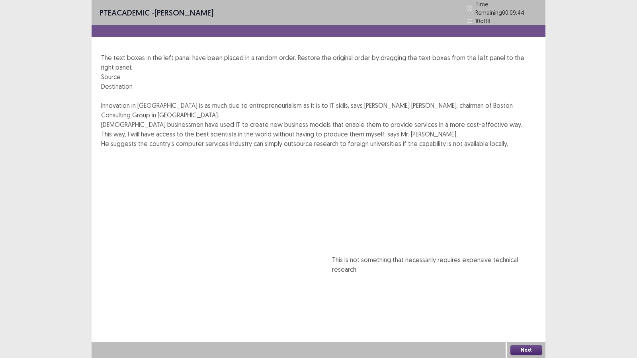
drag, startPoint x: 395, startPoint y: 207, endPoint x: 403, endPoint y: 278, distance: 70.9
click at [402, 181] on div "Innovation in [GEOGRAPHIC_DATA] is as much due to entrepreneurialism as it is t…" at bounding box center [318, 141] width 435 height 81
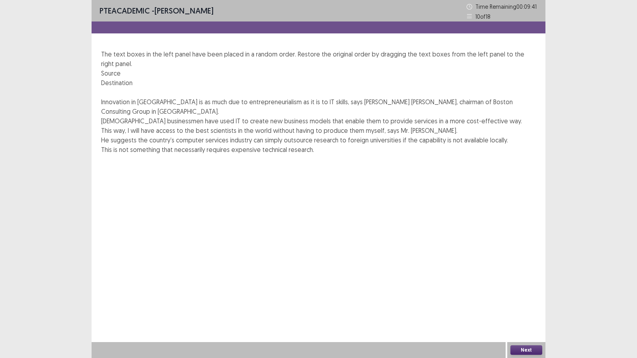
click at [526, 292] on button "Next" at bounding box center [526, 350] width 32 height 10
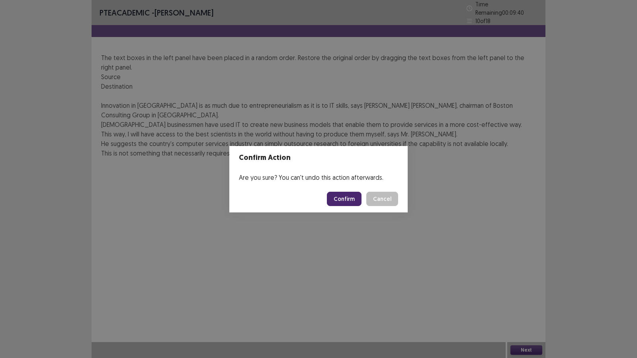
click at [346, 201] on button "Confirm" at bounding box center [344, 199] width 35 height 14
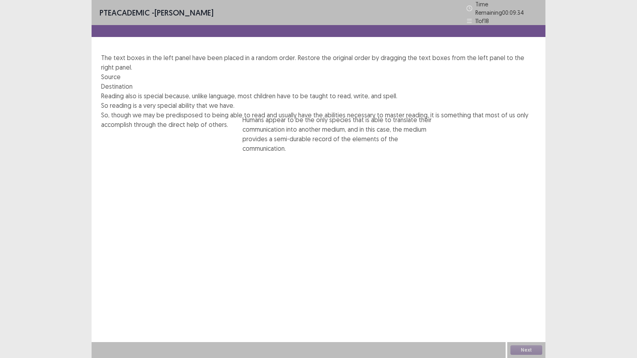
drag, startPoint x: 168, startPoint y: 164, endPoint x: 329, endPoint y: 142, distance: 163.1
click at [322, 145] on div "Reading also is special because, unlike language, most children have to be taug…" at bounding box center [318, 172] width 435 height 162
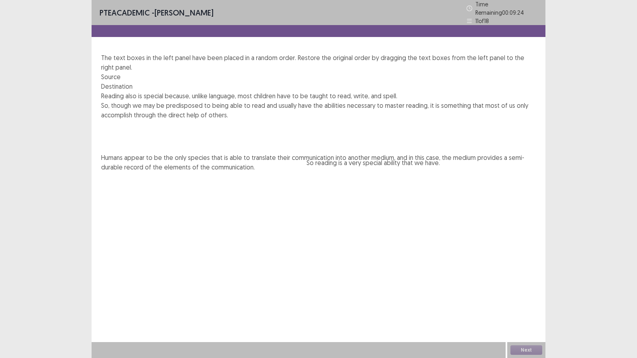
drag, startPoint x: 179, startPoint y: 146, endPoint x: 388, endPoint y: 172, distance: 210.3
click at [388, 172] on div "Reading also is special because, unlike language, most children have to be taug…" at bounding box center [318, 148] width 435 height 114
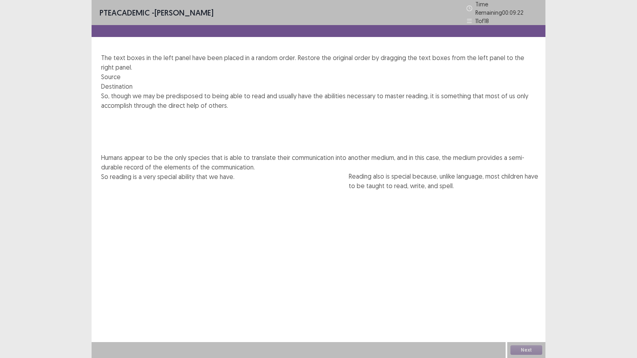
drag, startPoint x: 188, startPoint y: 119, endPoint x: 429, endPoint y: 199, distance: 254.1
click at [433, 200] on div "Reading also is special because, unlike language, most children have to be taug…" at bounding box center [318, 157] width 435 height 133
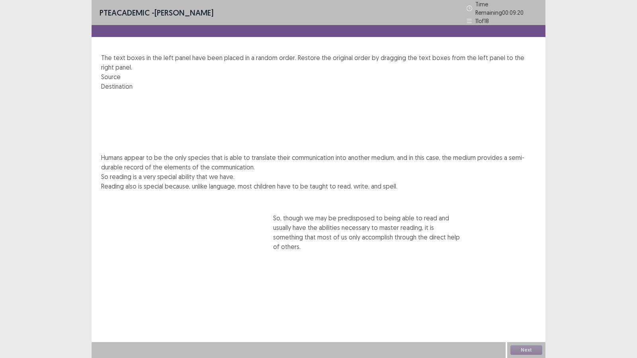
drag, startPoint x: 196, startPoint y: 139, endPoint x: 372, endPoint y: 255, distance: 210.8
click at [372, 253] on div "So, though we may be predisposed to being able to read and usually have the abi…" at bounding box center [318, 172] width 435 height 162
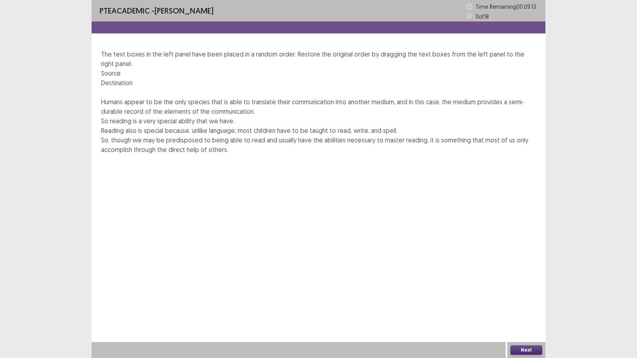
click at [527, 292] on button "Next" at bounding box center [526, 350] width 32 height 10
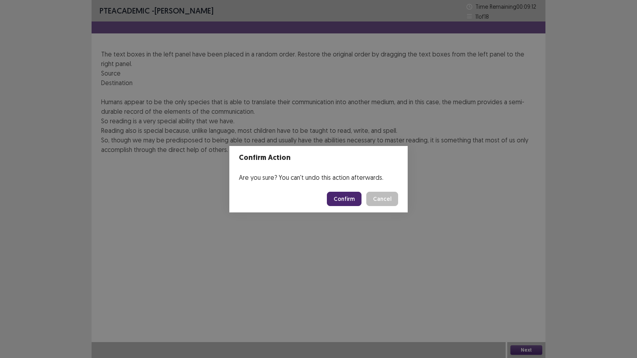
click at [348, 196] on button "Confirm" at bounding box center [344, 199] width 35 height 14
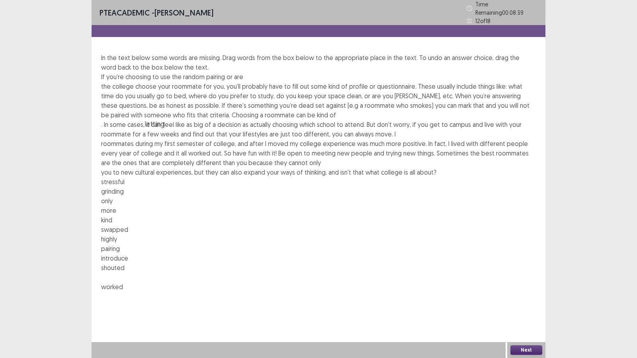
drag, startPoint x: 168, startPoint y: 236, endPoint x: 234, endPoint y: 83, distance: 166.9
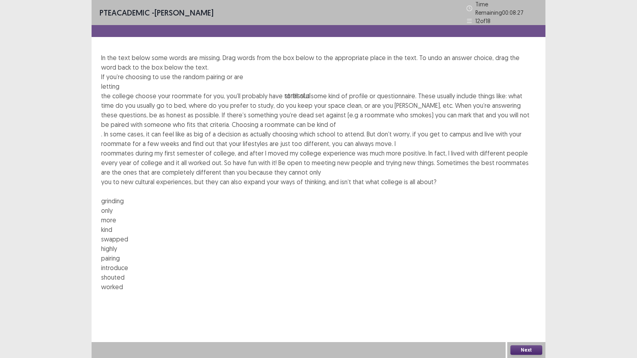
drag, startPoint x: 129, startPoint y: 220, endPoint x: 330, endPoint y: 126, distance: 221.5
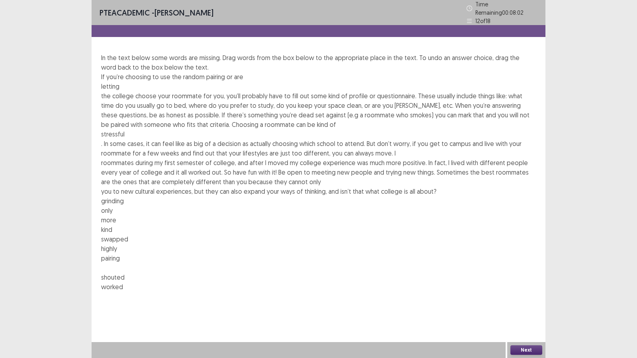
drag, startPoint x: 427, startPoint y: 221, endPoint x: 129, endPoint y: 160, distance: 304.7
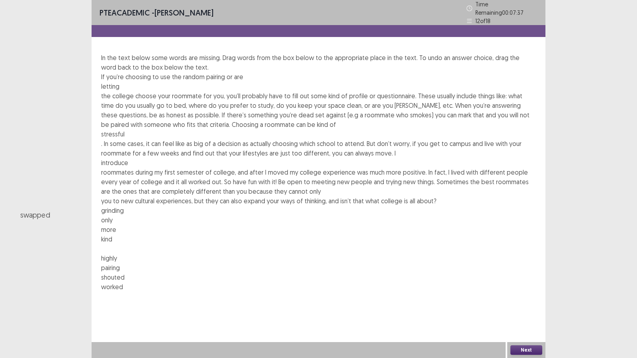
drag, startPoint x: 299, startPoint y: 220, endPoint x: 240, endPoint y: 187, distance: 67.9
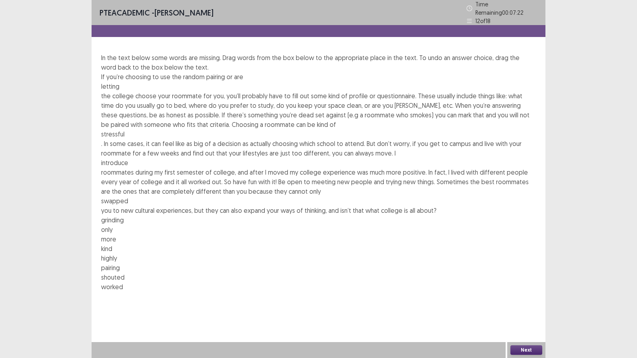
click at [531, 292] on button "Next" at bounding box center [526, 350] width 32 height 10
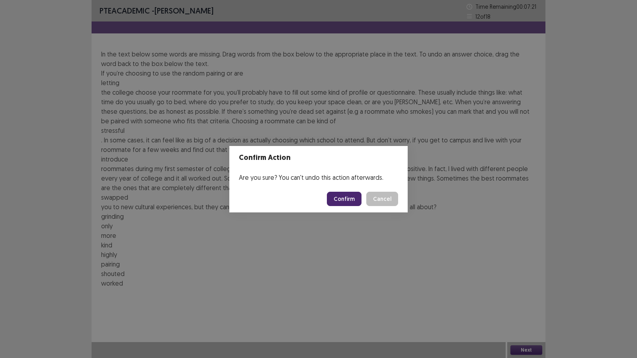
click at [348, 195] on button "Confirm" at bounding box center [344, 199] width 35 height 14
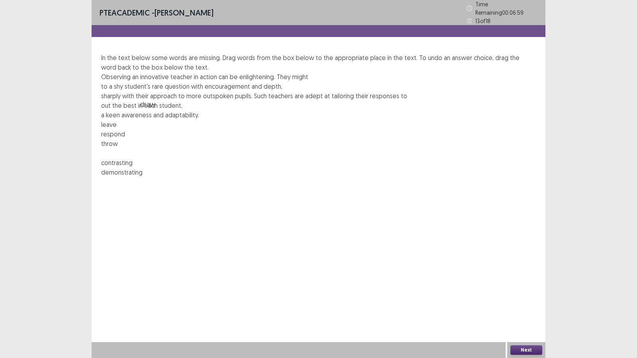
drag, startPoint x: 254, startPoint y: 136, endPoint x: 310, endPoint y: 84, distance: 76.3
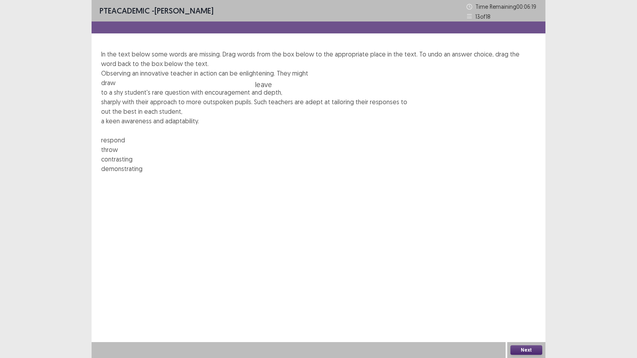
drag, startPoint x: 121, startPoint y: 137, endPoint x: 299, endPoint y: 88, distance: 184.3
drag, startPoint x: 308, startPoint y: 86, endPoint x: 349, endPoint y: 138, distance: 66.5
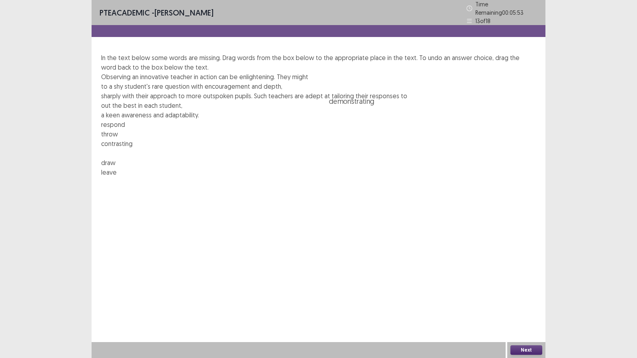
drag, startPoint x: 262, startPoint y: 138, endPoint x: 512, endPoint y: 93, distance: 254.4
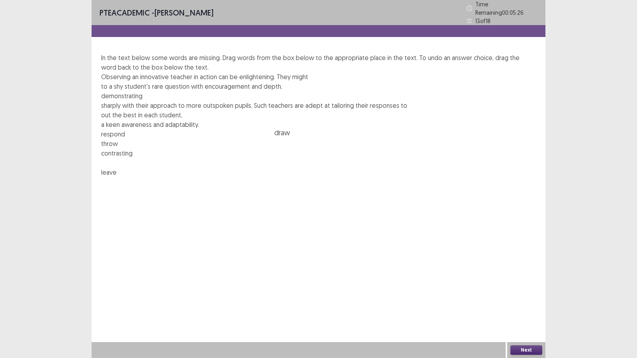
drag, startPoint x: 254, startPoint y: 139, endPoint x: 449, endPoint y: 107, distance: 197.6
drag, startPoint x: 131, startPoint y: 101, endPoint x: 150, endPoint y: 118, distance: 25.4
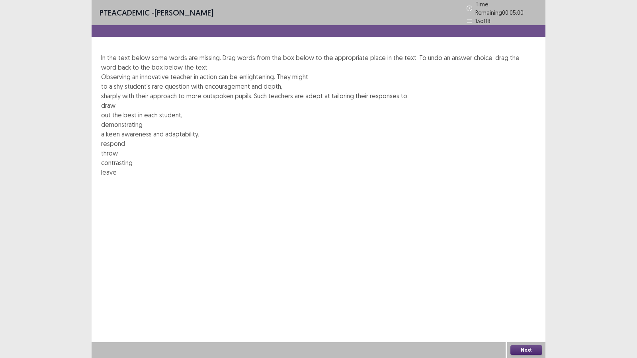
click at [0, 185] on div "PTE academic - [PERSON_NAME] Time Remaining 00 : 05 : 00 13 of 18 In the text b…" at bounding box center [318, 179] width 637 height 358
